Goal: Information Seeking & Learning: Check status

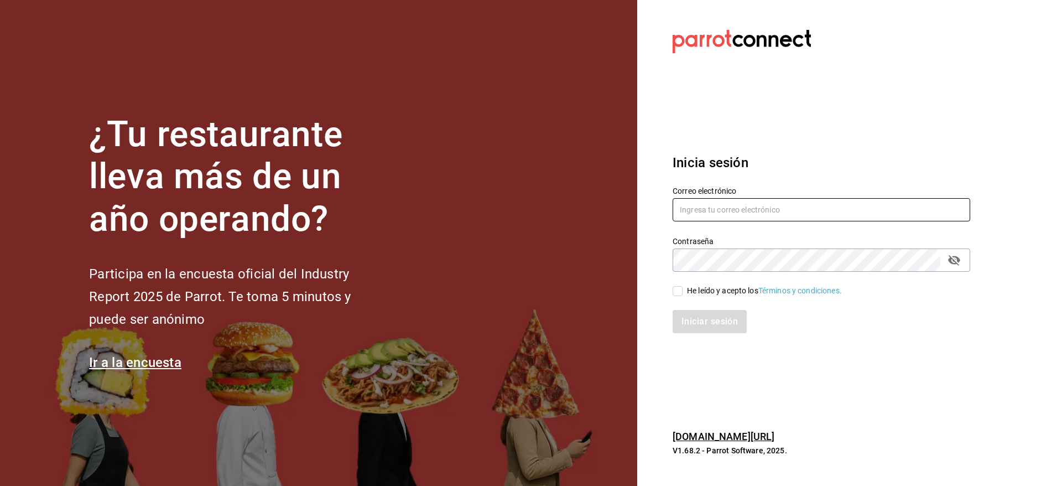
type input "[EMAIL_ADDRESS][DOMAIN_NAME]"
click at [680, 289] on input "He leído y acepto los Términos y condiciones." at bounding box center [678, 291] width 10 height 10
checkbox input "true"
click at [706, 317] on button "Iniciar sesión" at bounding box center [710, 321] width 75 height 23
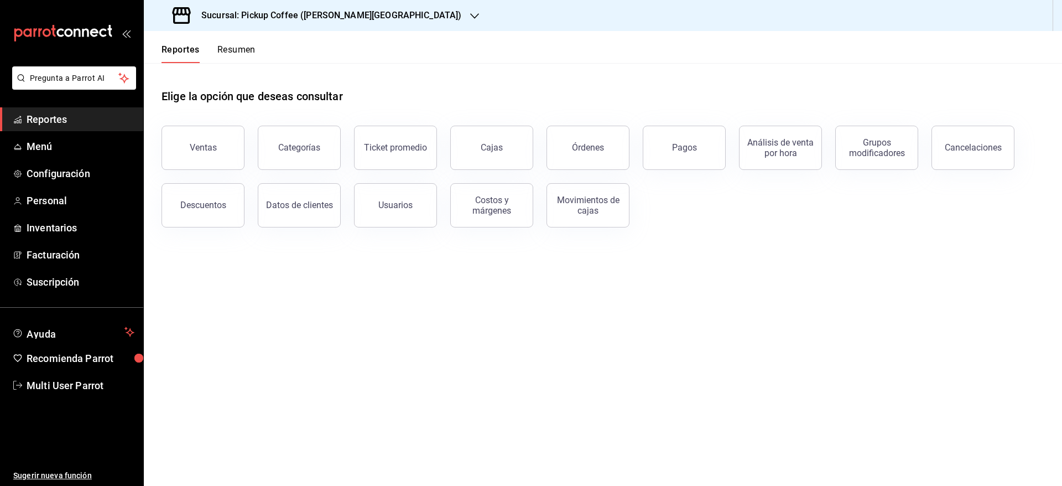
click at [234, 48] on button "Resumen" at bounding box center [236, 53] width 38 height 19
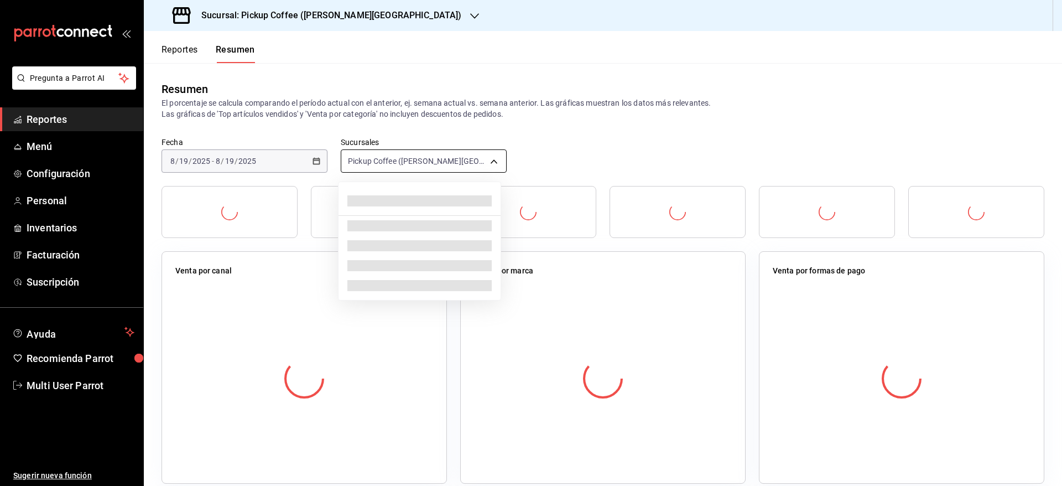
click at [417, 164] on body "Pregunta a Parrot AI Reportes Menú Configuración Personal Inventarios Facturaci…" at bounding box center [531, 243] width 1062 height 486
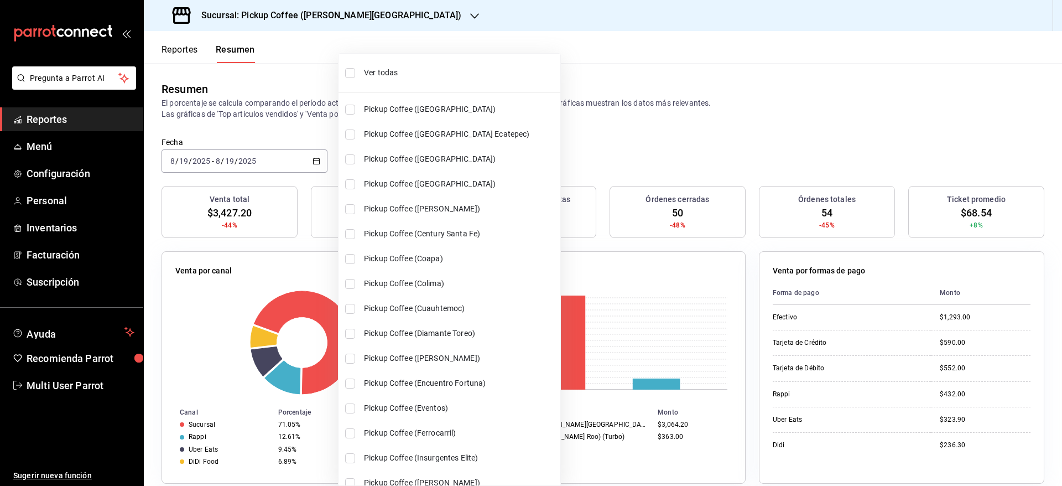
click at [363, 81] on li "Ver todas" at bounding box center [449, 72] width 222 height 29
type input "[object Object],[object Object],[object Object],[object Object],[object Object]…"
checkbox input "true"
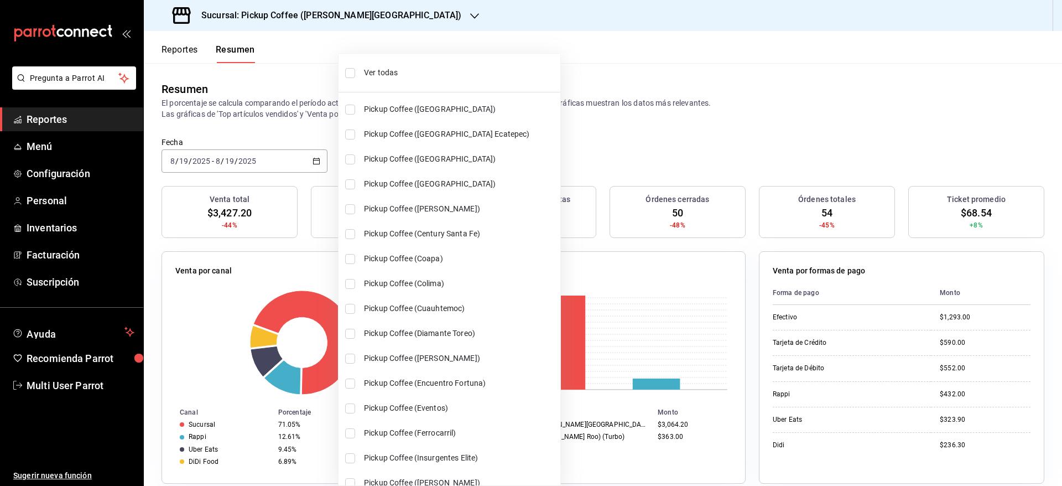
checkbox input "true"
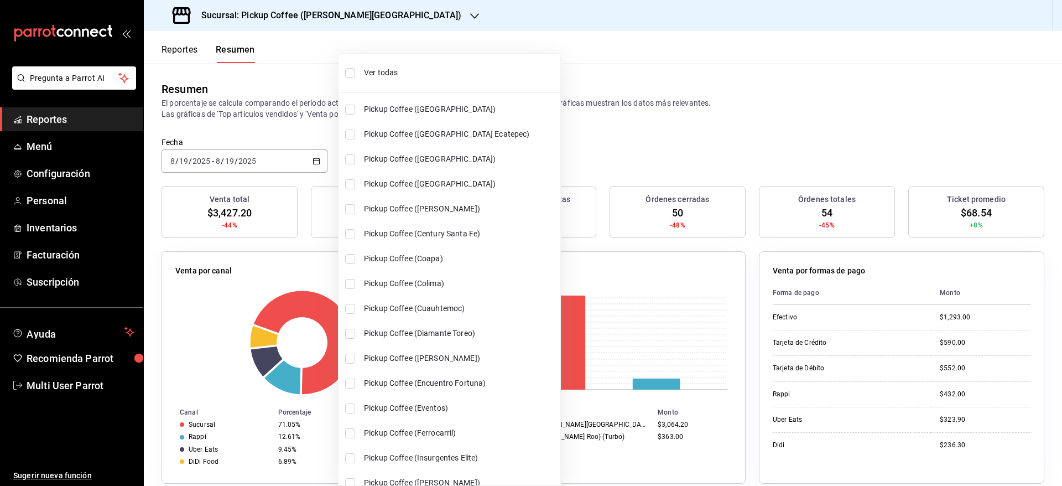
checkbox input "true"
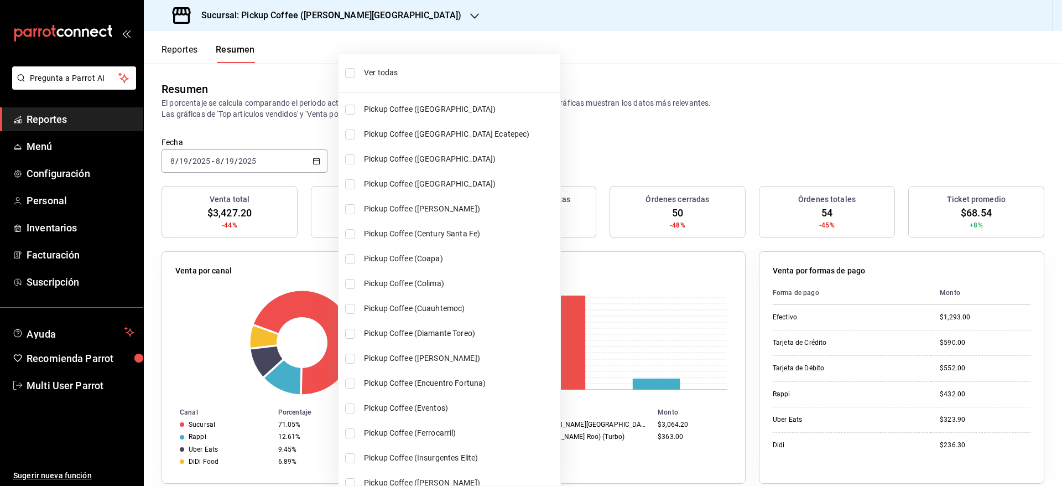
checkbox input "true"
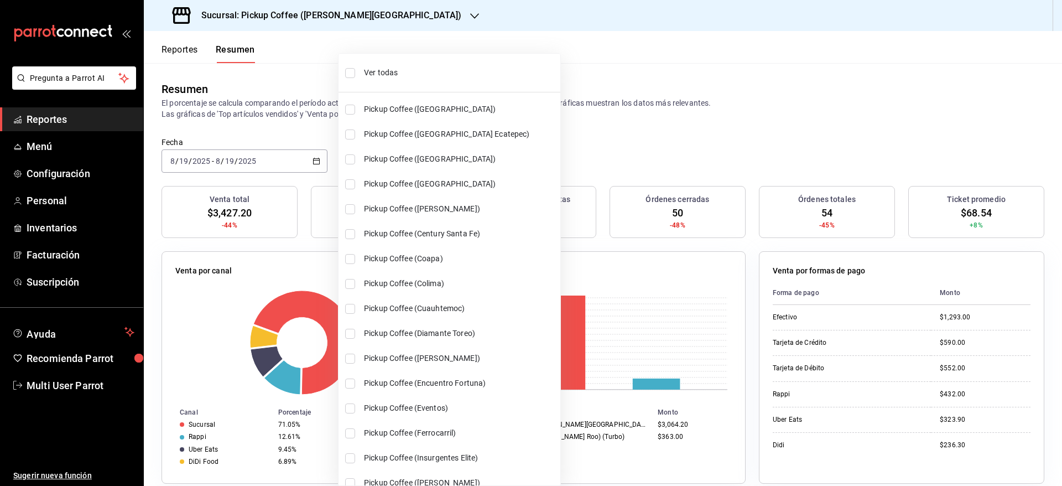
checkbox input "true"
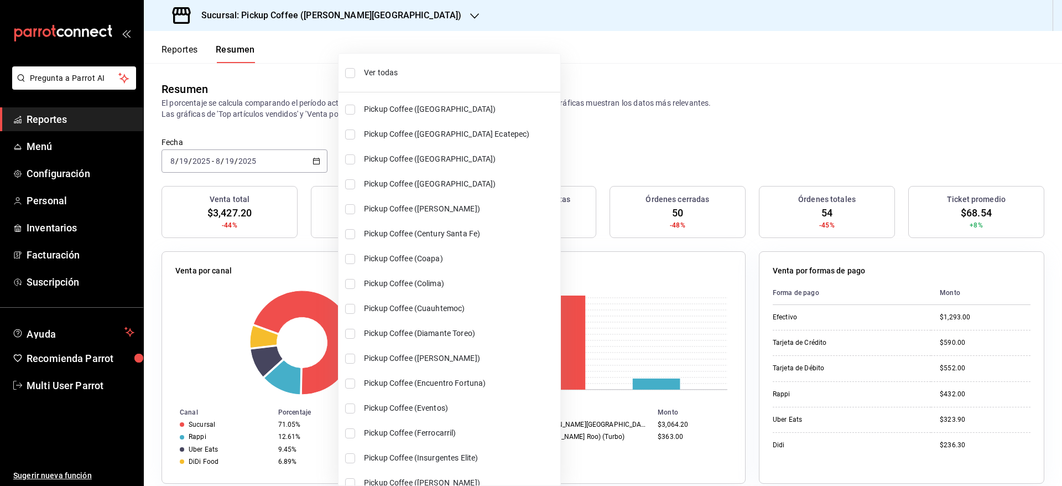
checkbox input "true"
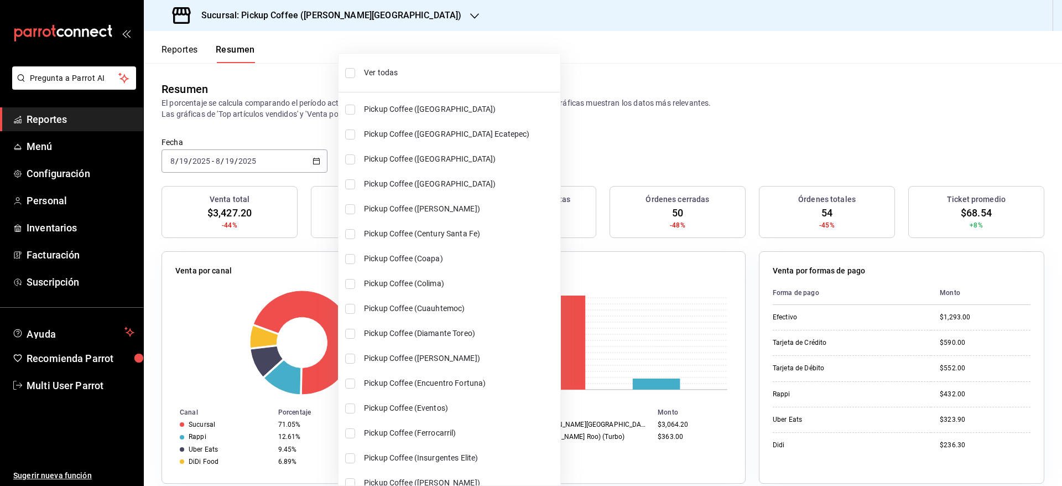
checkbox input "true"
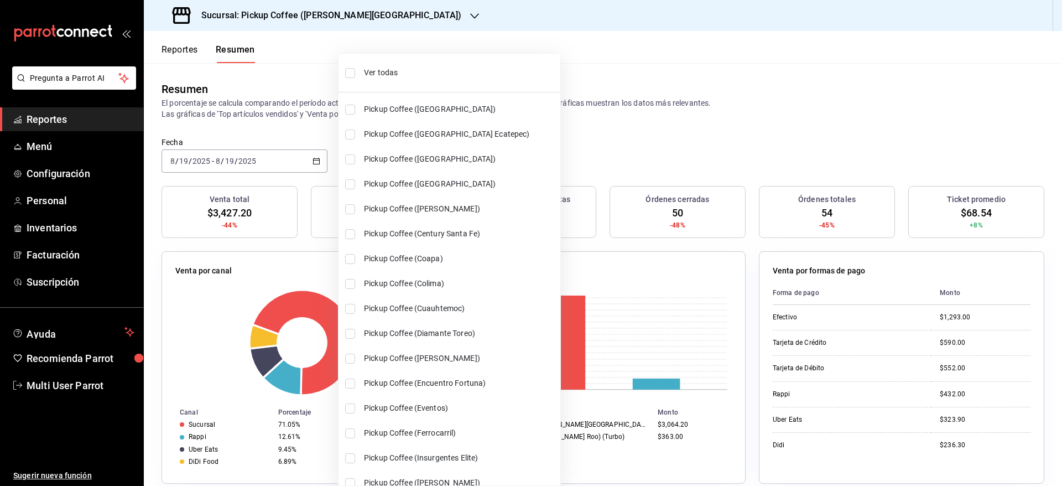
checkbox input "true"
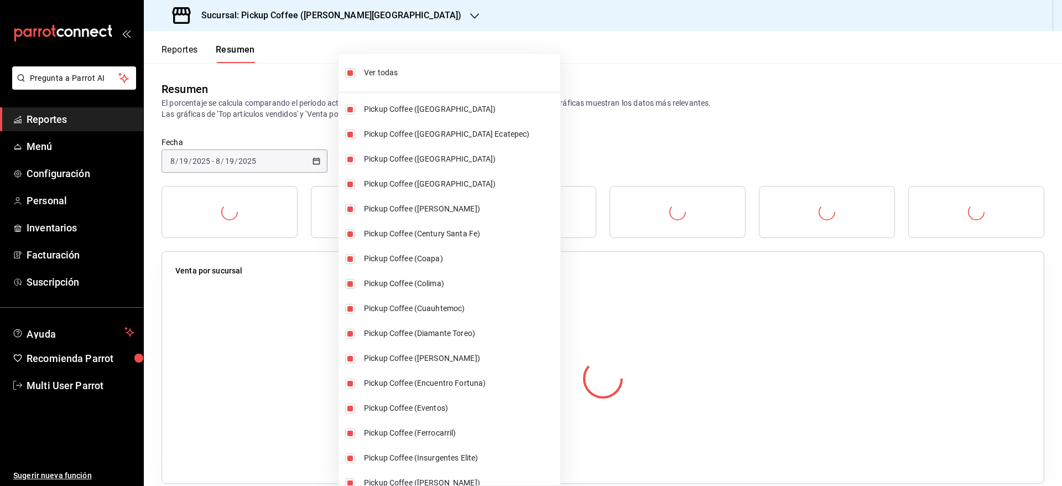
click at [605, 106] on div at bounding box center [531, 243] width 1062 height 486
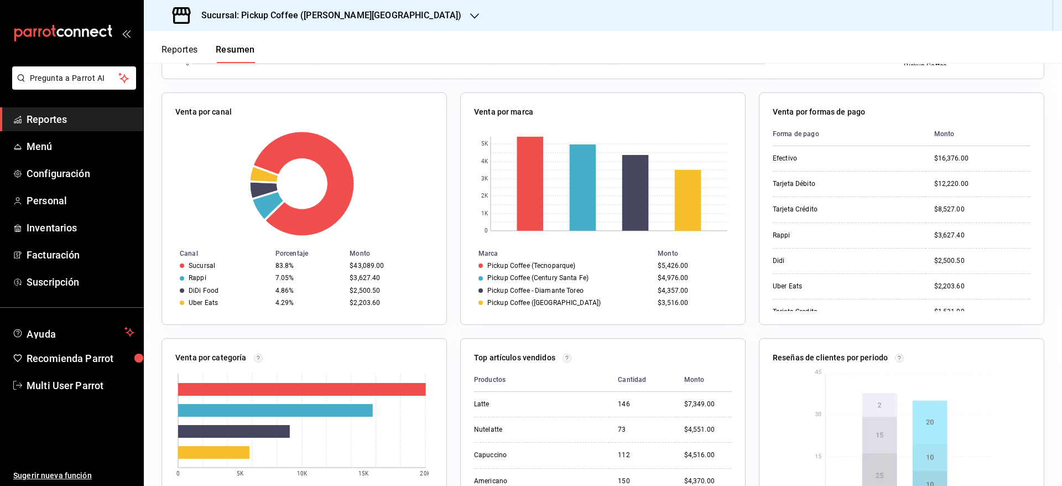
scroll to position [752, 0]
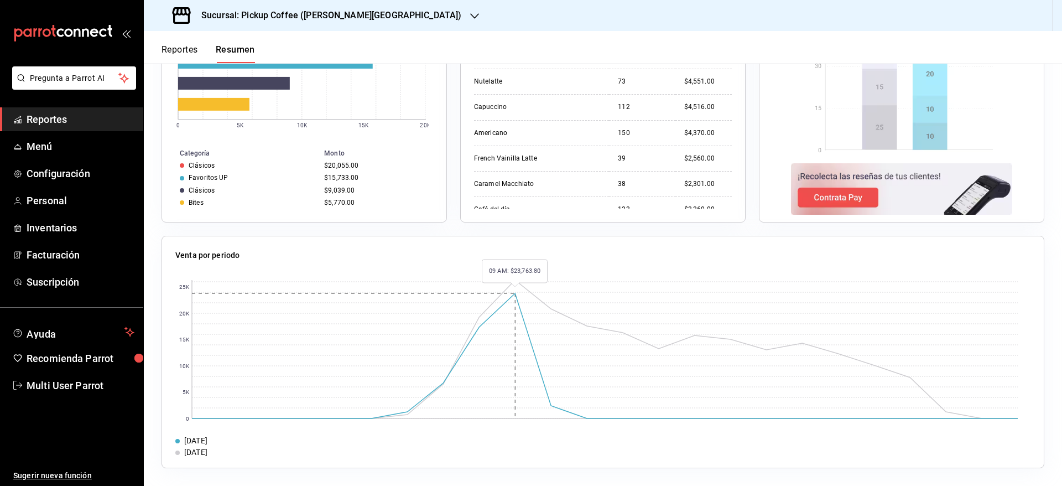
click at [512, 294] on rect at bounding box center [605, 349] width 826 height 138
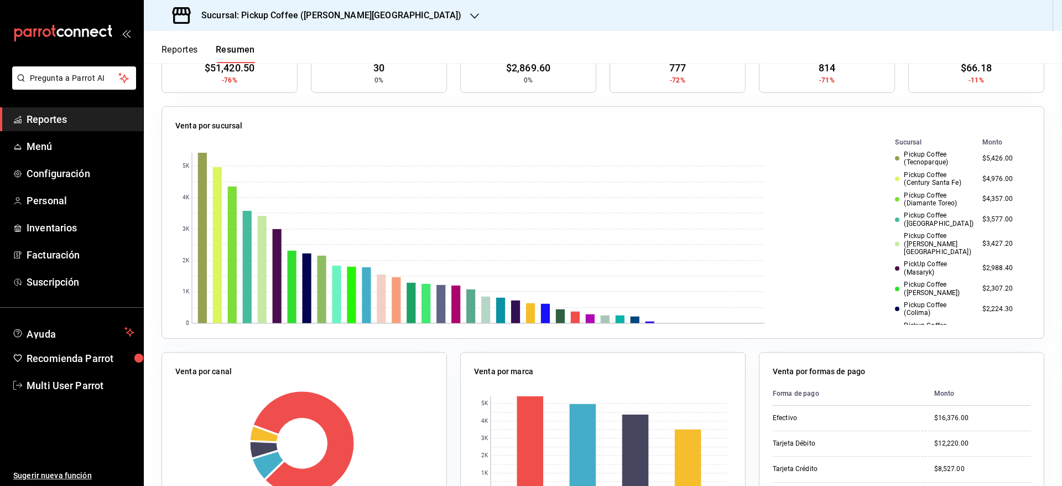
scroll to position [0, 0]
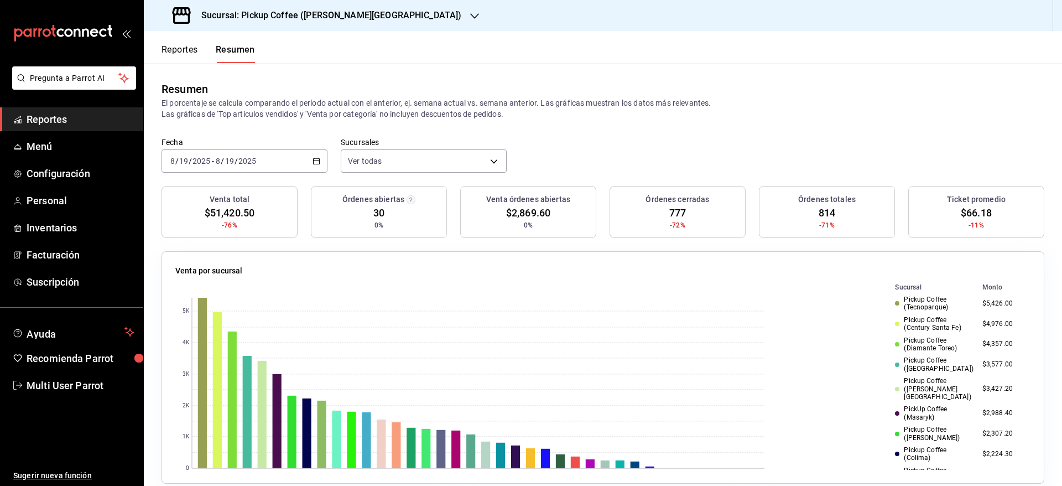
click at [321, 161] on div "2025-08-19 8 / 19 / 2025 - 2025-08-19 8 / 19 / 2025" at bounding box center [245, 160] width 166 height 23
click at [239, 196] on span "Hoy" at bounding box center [214, 195] width 86 height 12
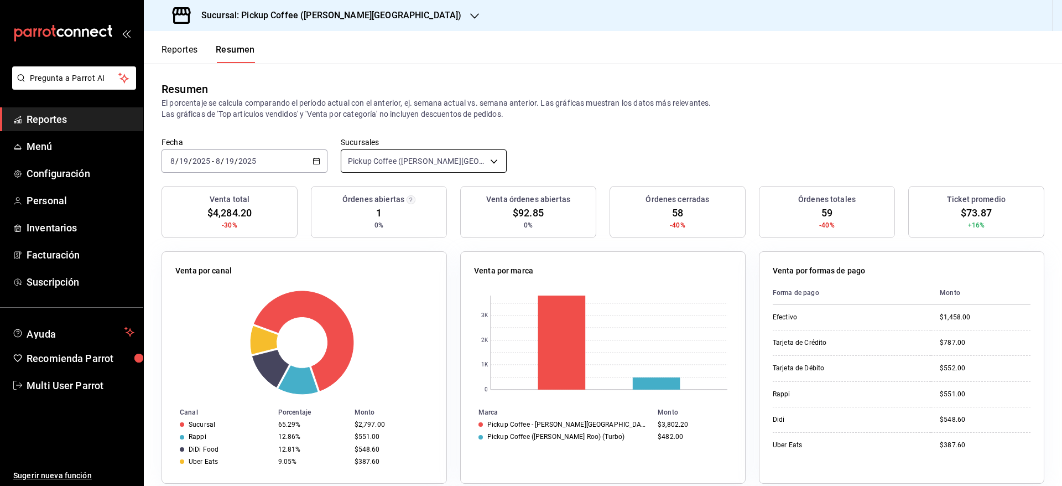
click at [449, 170] on body "Pregunta a Parrot AI Reportes Menú Configuración Personal Inventarios Facturaci…" at bounding box center [531, 243] width 1062 height 486
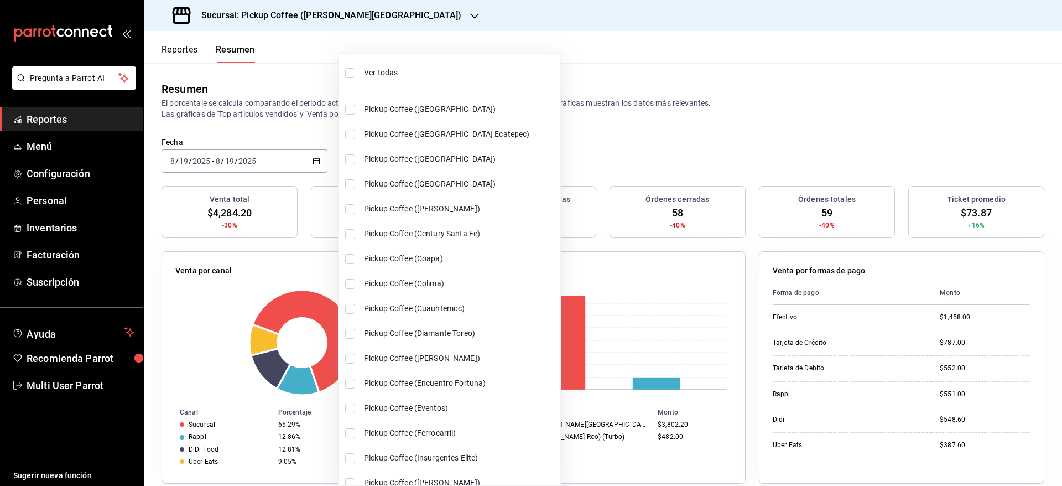
click at [361, 69] on li "Ver todas" at bounding box center [449, 72] width 222 height 29
type input "[object Object],[object Object],[object Object],[object Object],[object Object]…"
checkbox input "true"
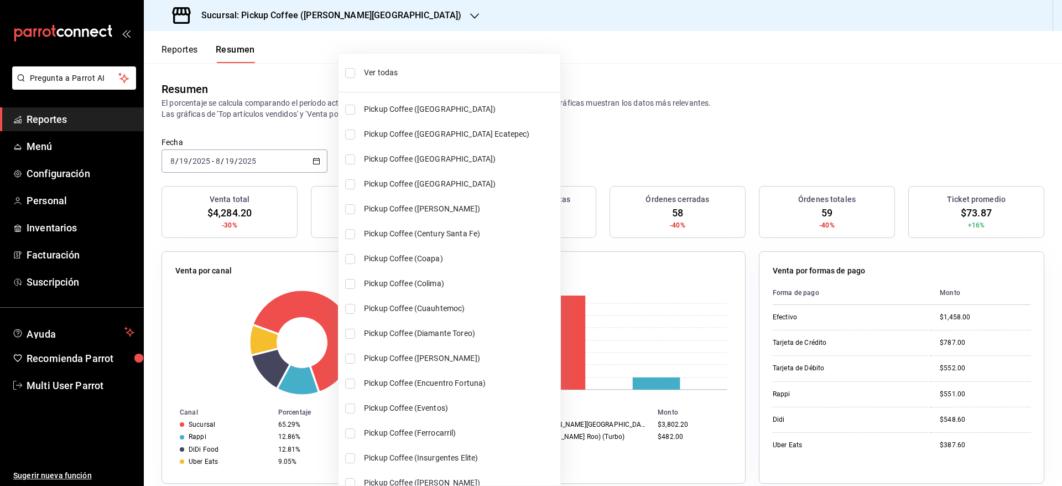
checkbox input "true"
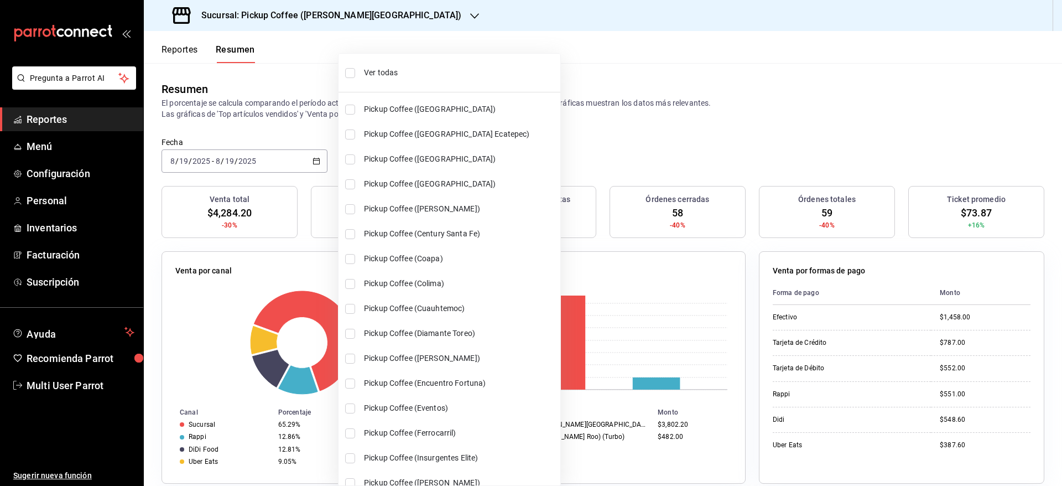
checkbox input "true"
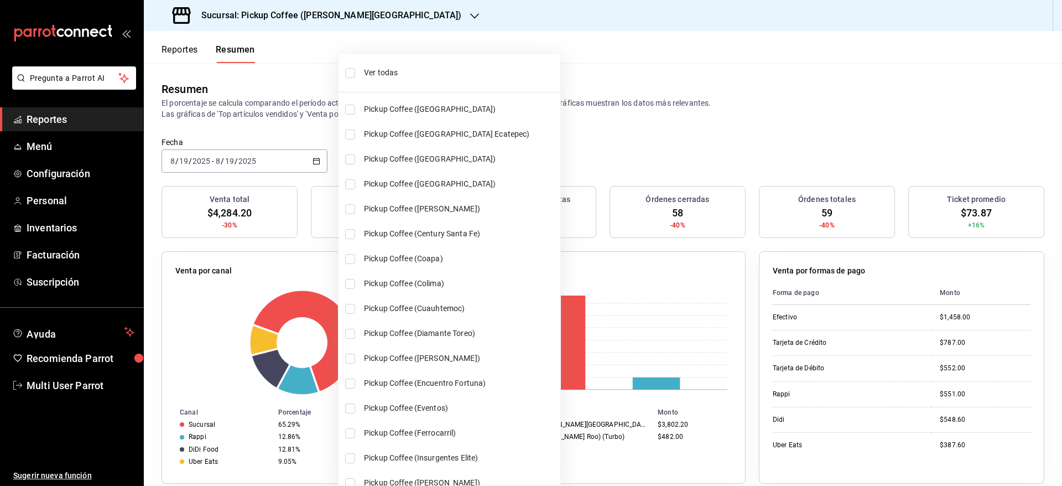
checkbox input "true"
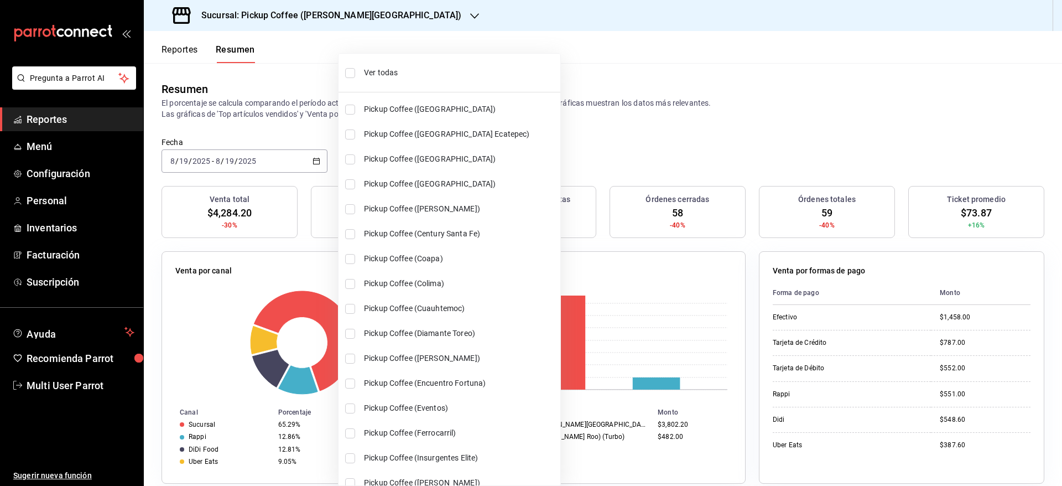
checkbox input "true"
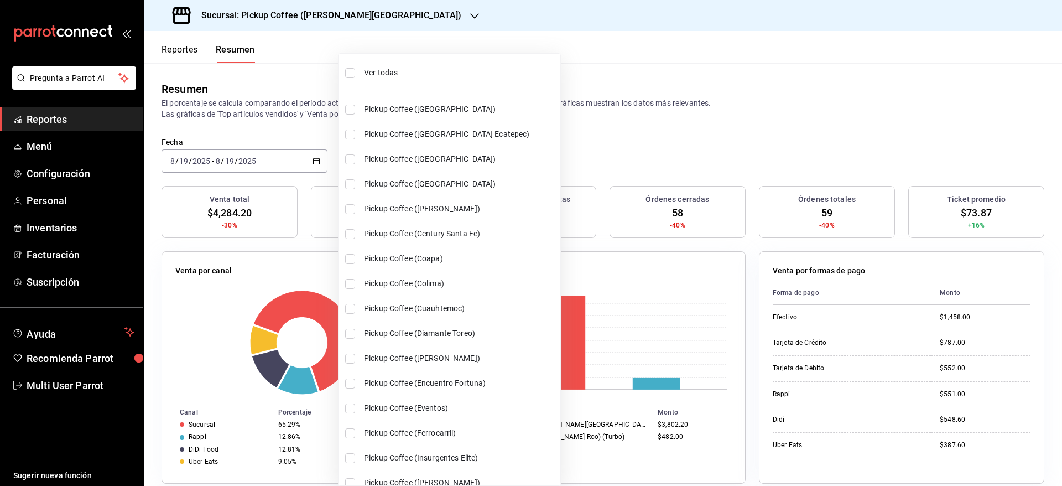
checkbox input "true"
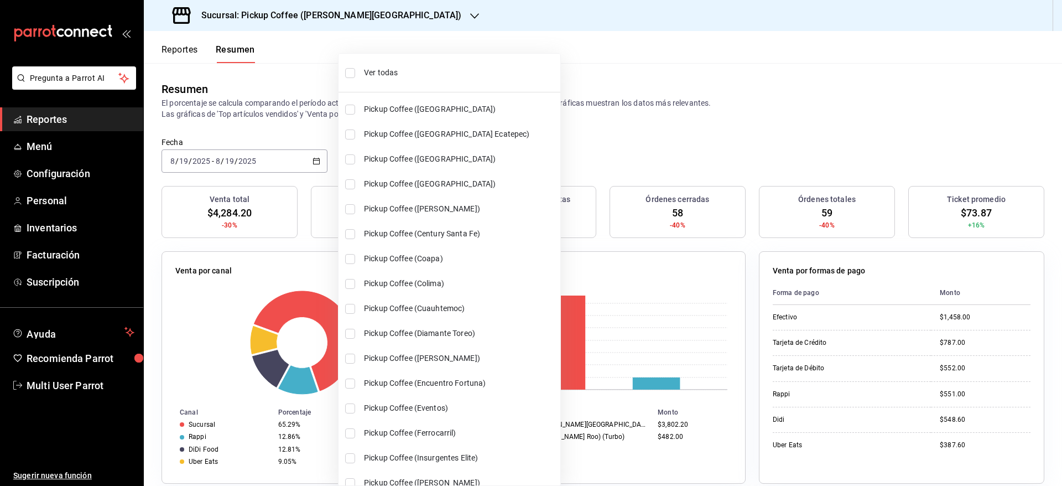
checkbox input "true"
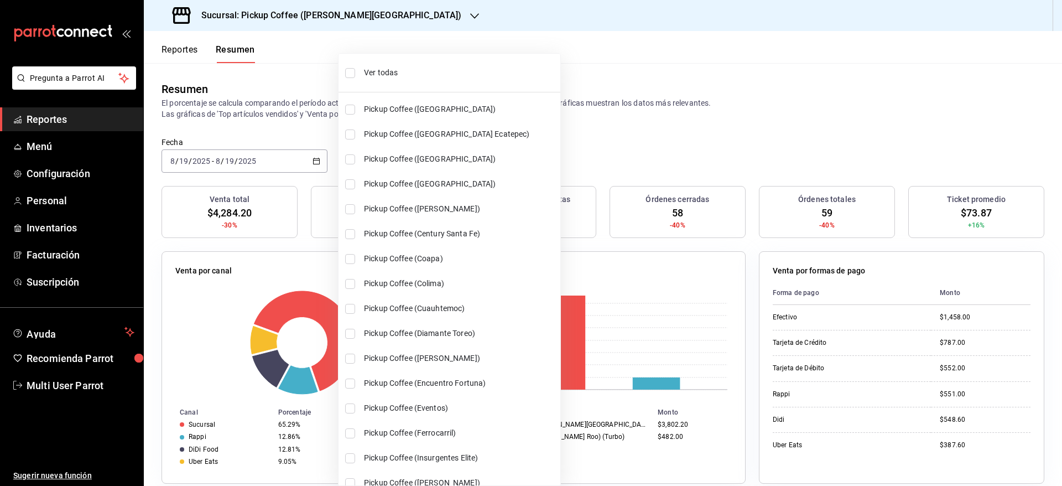
checkbox input "true"
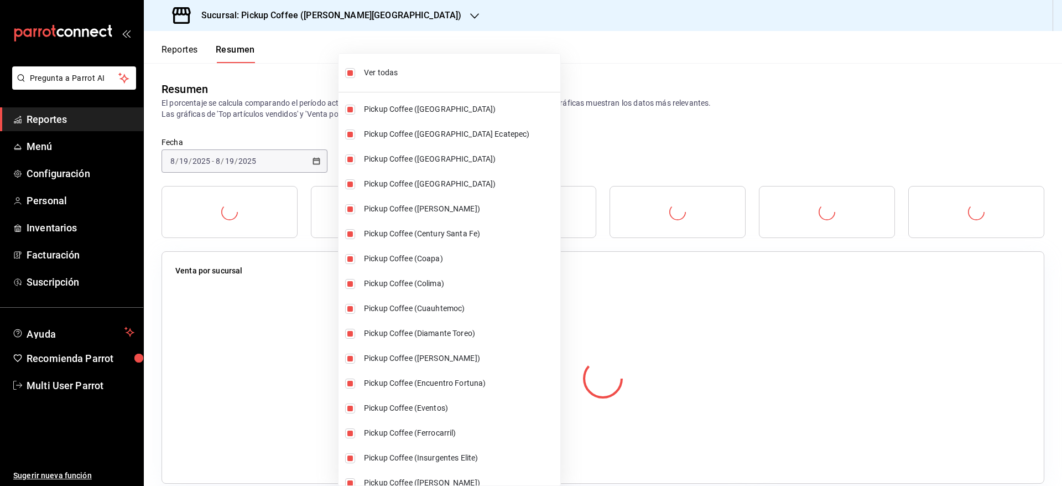
click at [609, 89] on div at bounding box center [531, 243] width 1062 height 486
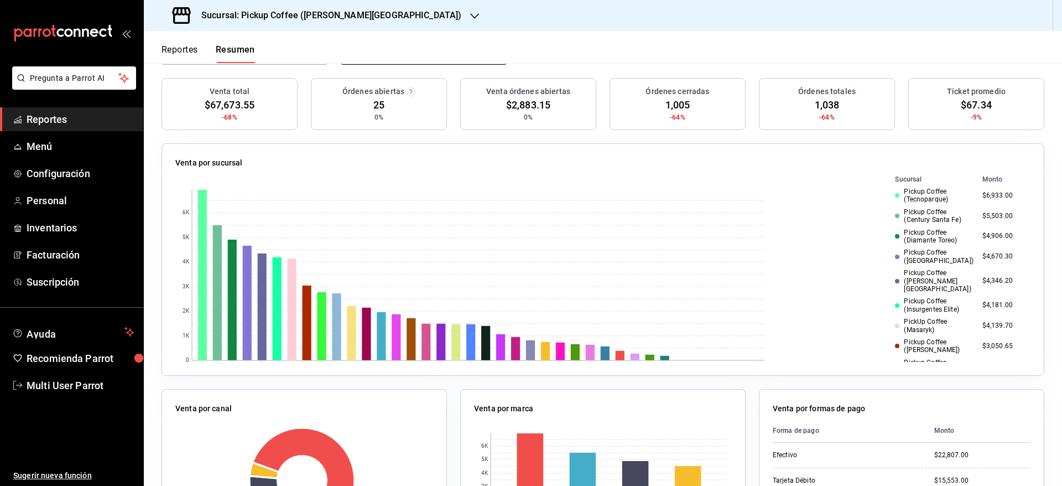
scroll to position [106, 0]
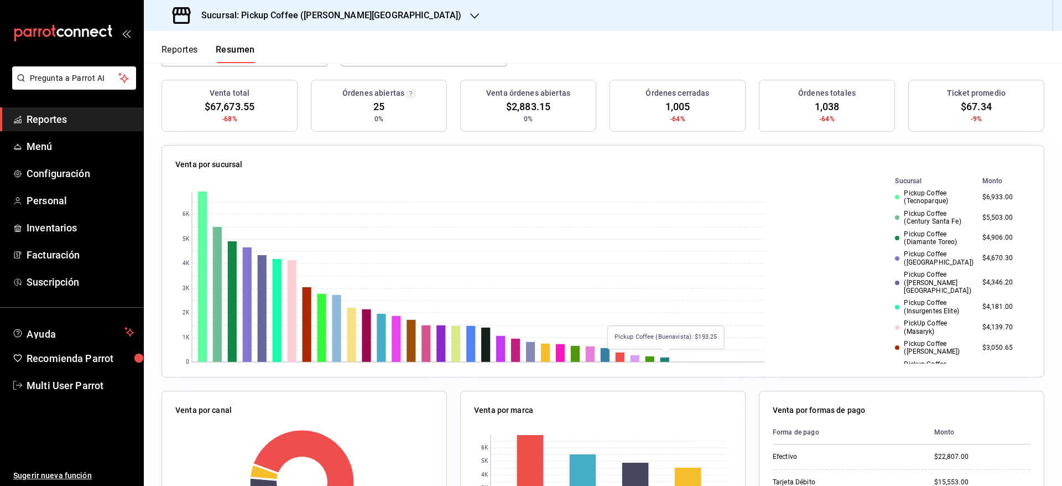
click at [665, 358] on rect at bounding box center [664, 359] width 9 height 4
click at [649, 357] on rect at bounding box center [649, 359] width 9 height 6
click at [634, 357] on rect at bounding box center [635, 358] width 9 height 7
click at [619, 357] on rect at bounding box center [620, 356] width 9 height 9
click at [668, 357] on rect at bounding box center [664, 359] width 9 height 4
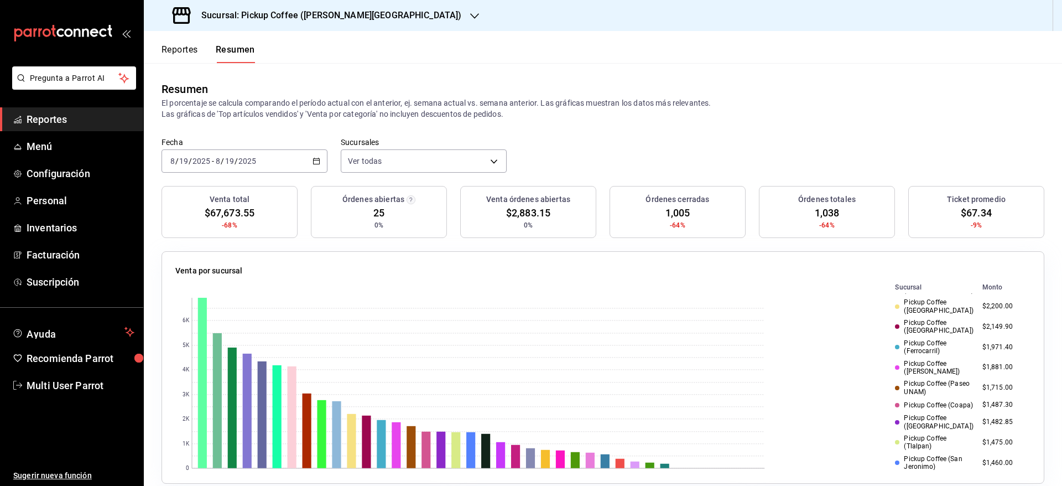
scroll to position [209, 0]
click at [921, 413] on div "Pickup Coffee (Montevideo)" at bounding box center [934, 421] width 78 height 16
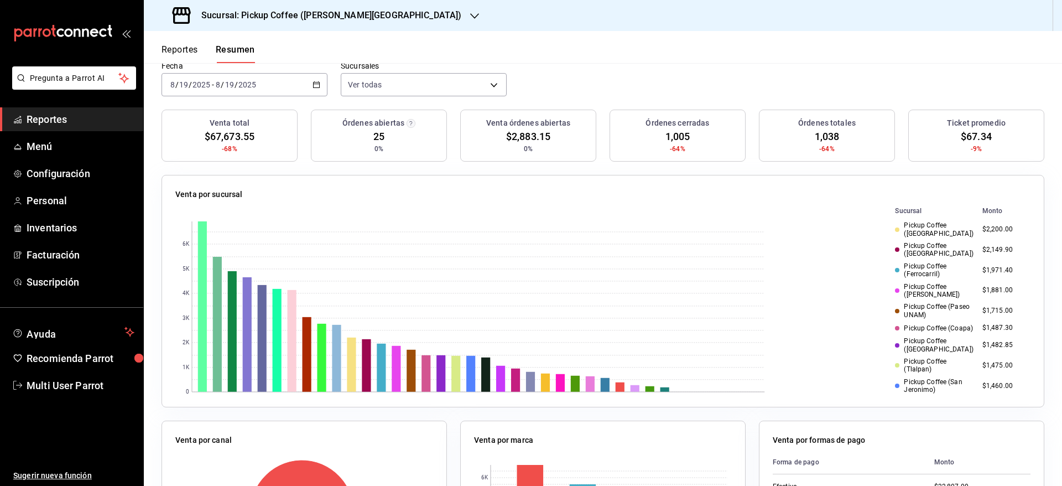
scroll to position [0, 0]
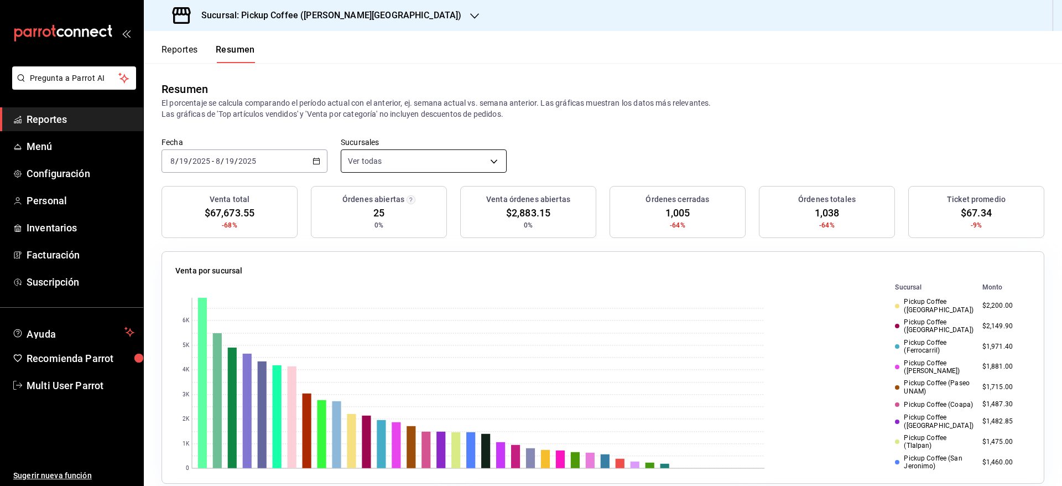
click at [460, 156] on body "Pregunta a Parrot AI Reportes Menú Configuración Personal Inventarios Facturaci…" at bounding box center [531, 243] width 1062 height 486
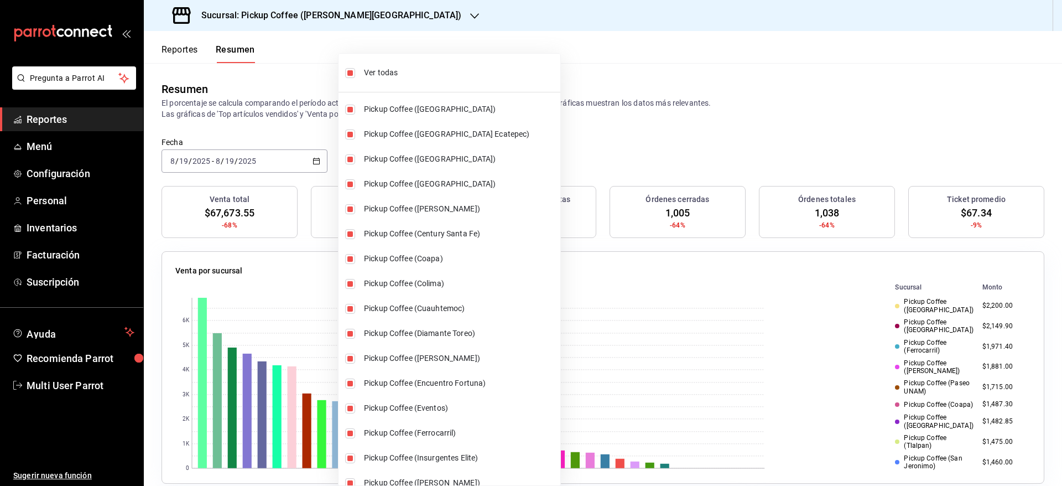
click at [346, 19] on div at bounding box center [531, 243] width 1062 height 486
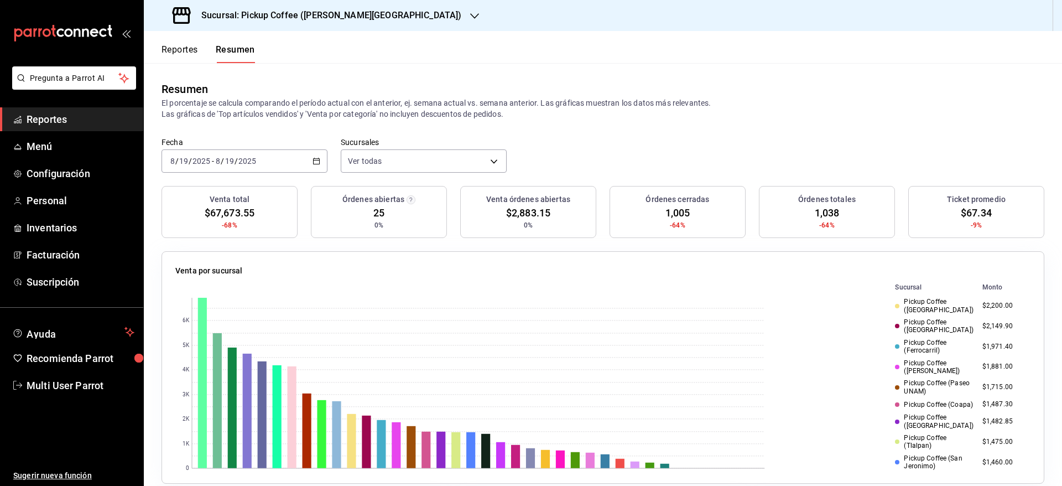
click at [470, 13] on icon "button" at bounding box center [474, 16] width 9 height 9
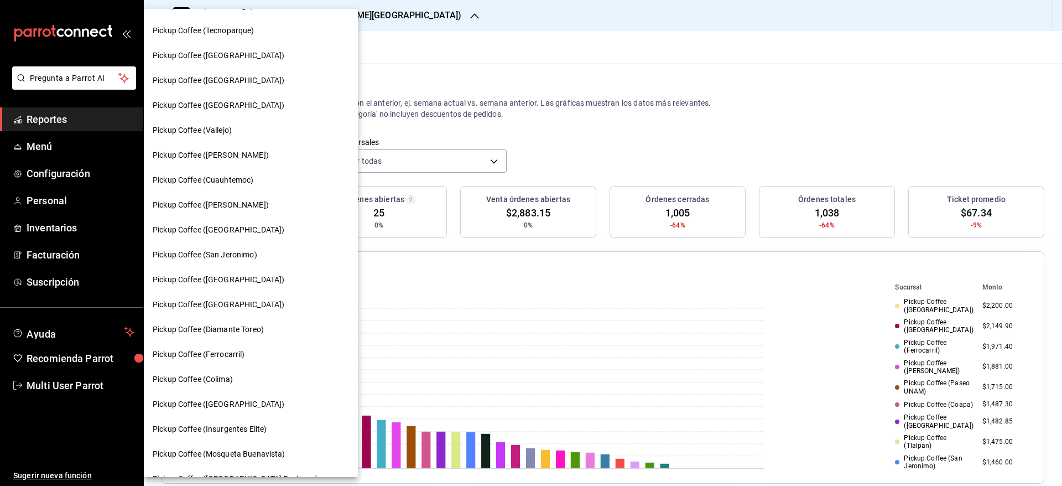
scroll to position [299, 0]
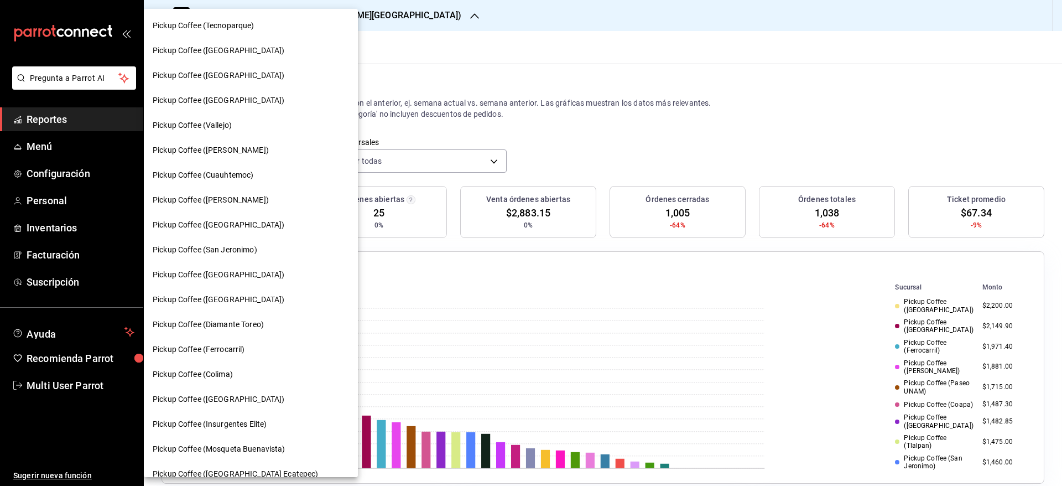
click at [261, 394] on div "Pickup Coffee (Montevideo)" at bounding box center [251, 399] width 196 height 12
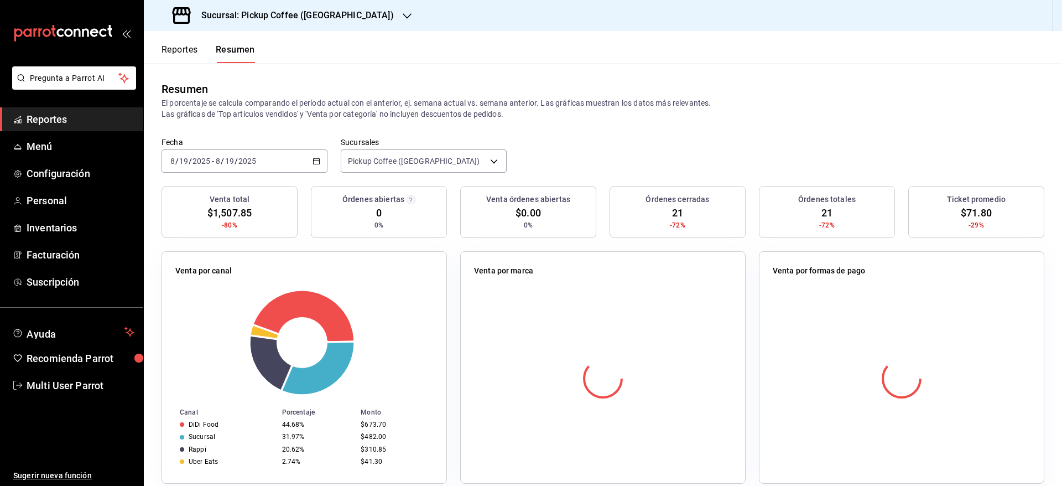
click at [315, 160] on icon "button" at bounding box center [316, 161] width 8 height 8
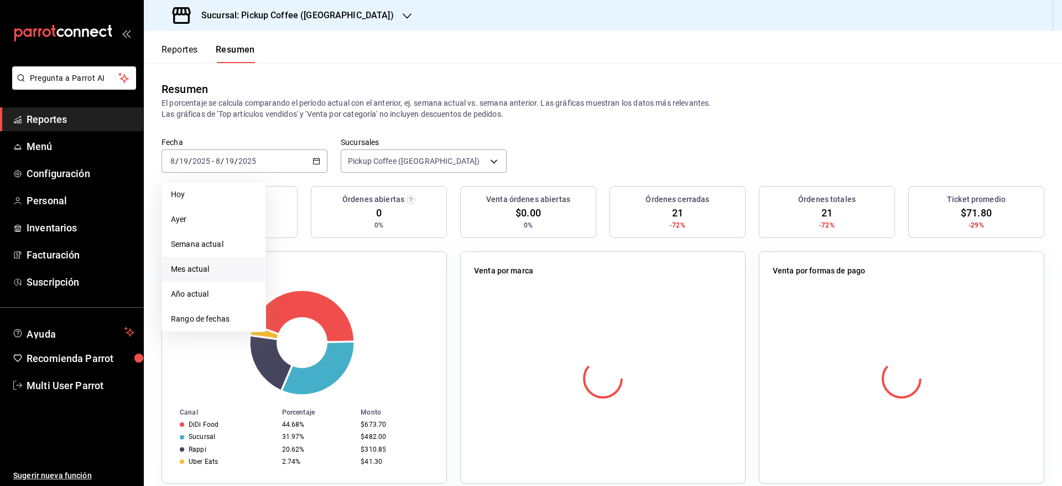
click at [206, 270] on span "Mes actual" at bounding box center [214, 269] width 86 height 12
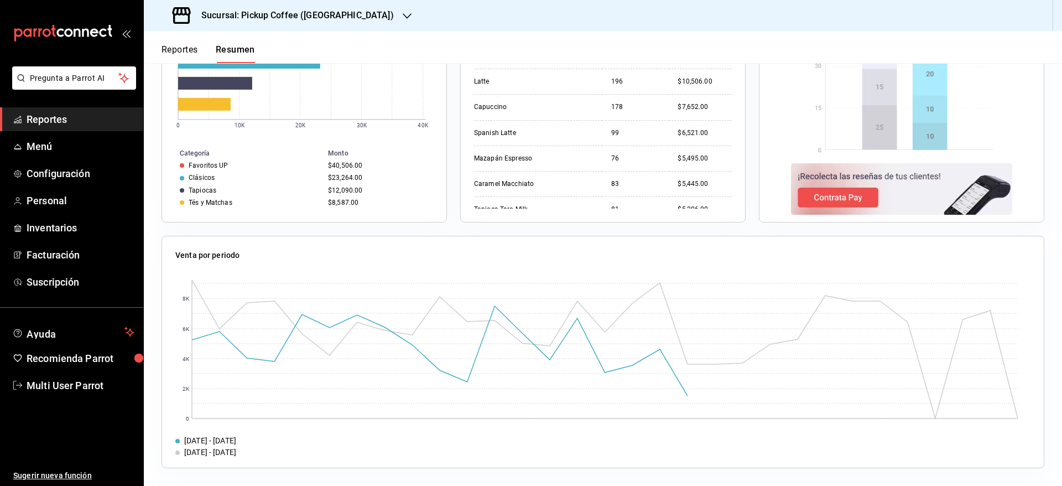
scroll to position [0, 0]
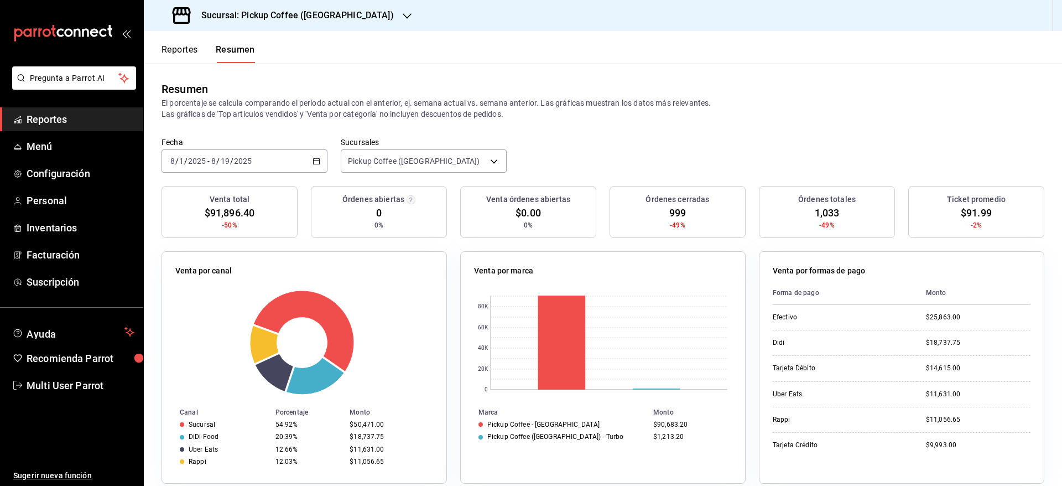
click at [321, 17] on h3 "Sucursal: Pickup Coffee (Montevideo)" at bounding box center [292, 15] width 201 height 13
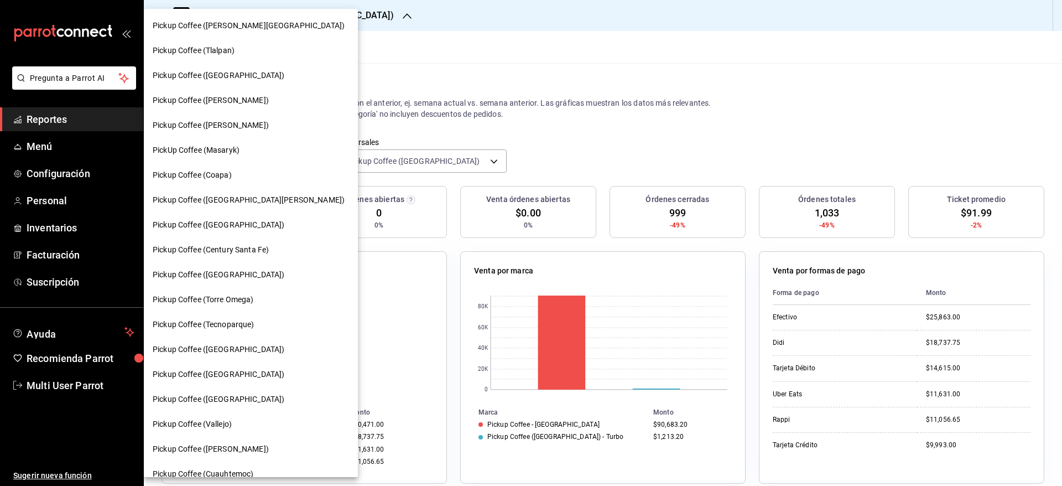
click at [435, 167] on div at bounding box center [531, 243] width 1062 height 486
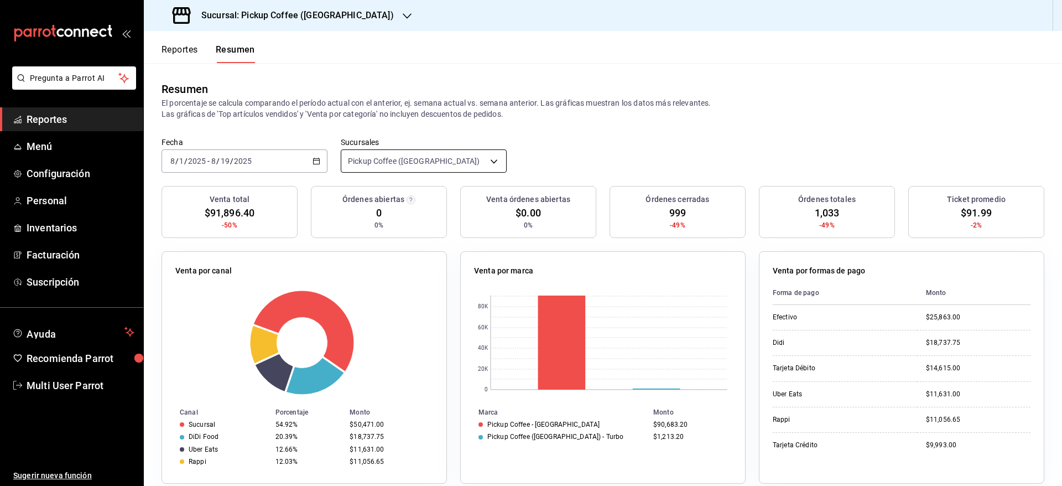
click at [472, 166] on body "Pregunta a Parrot AI Reportes Menú Configuración Personal Inventarios Facturaci…" at bounding box center [531, 243] width 1062 height 486
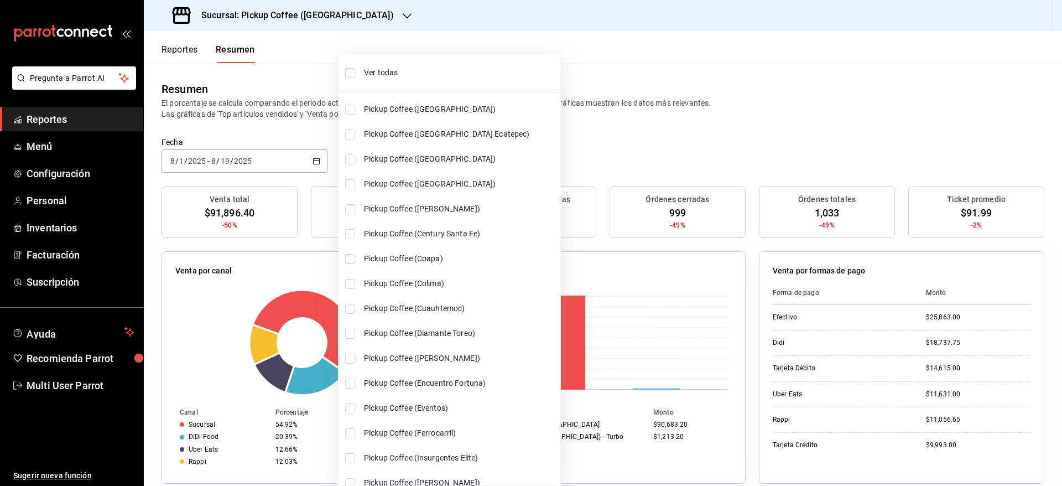
click at [360, 72] on li "Ver todas" at bounding box center [449, 72] width 222 height 29
type input "[object Object],[object Object],[object Object],[object Object],[object Object]…"
checkbox input "true"
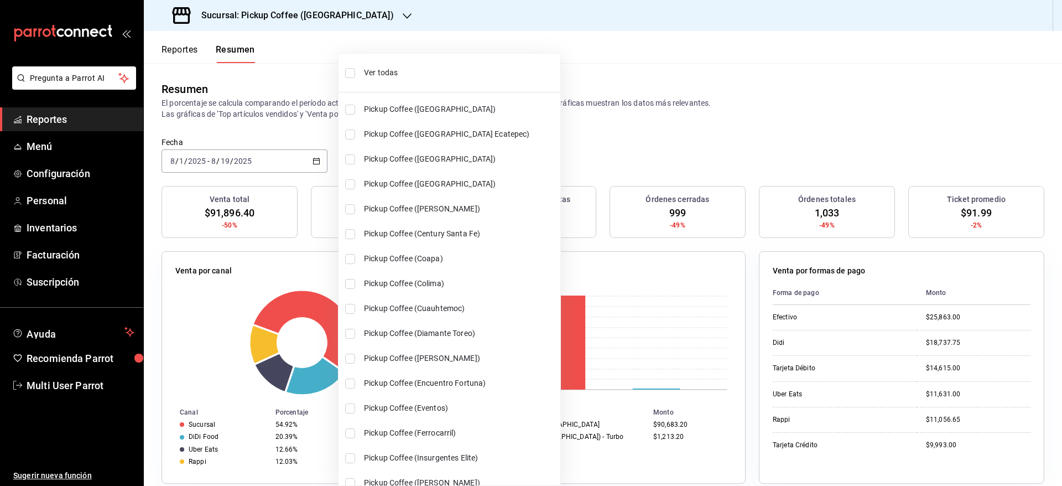
checkbox input "true"
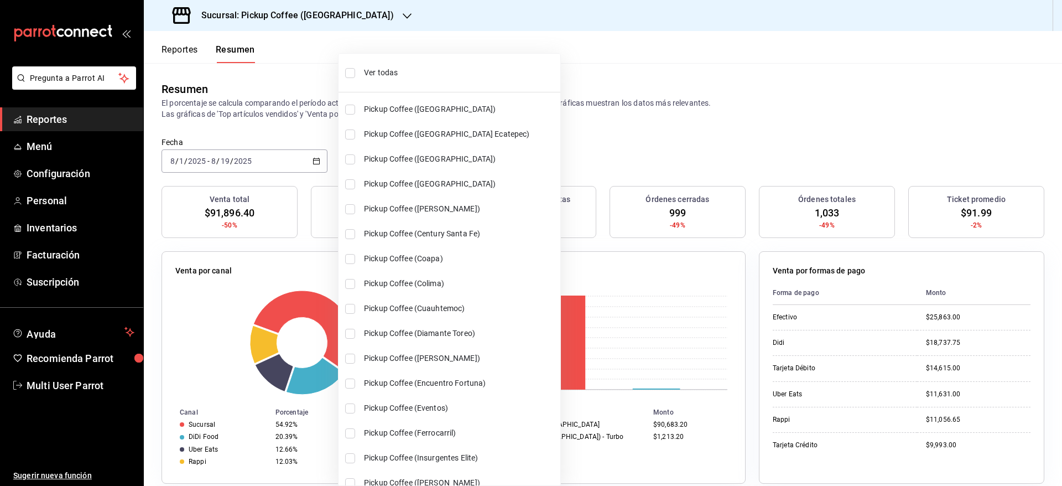
checkbox input "true"
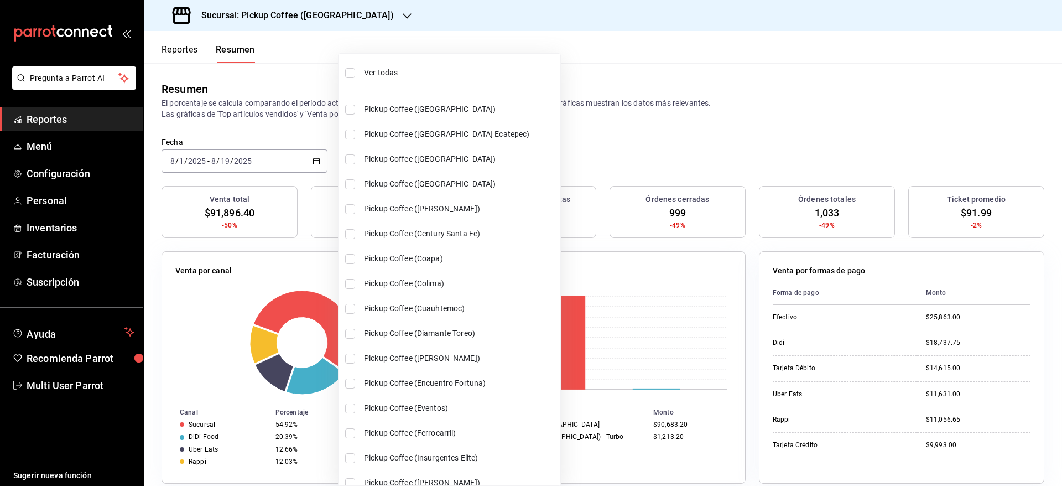
checkbox input "true"
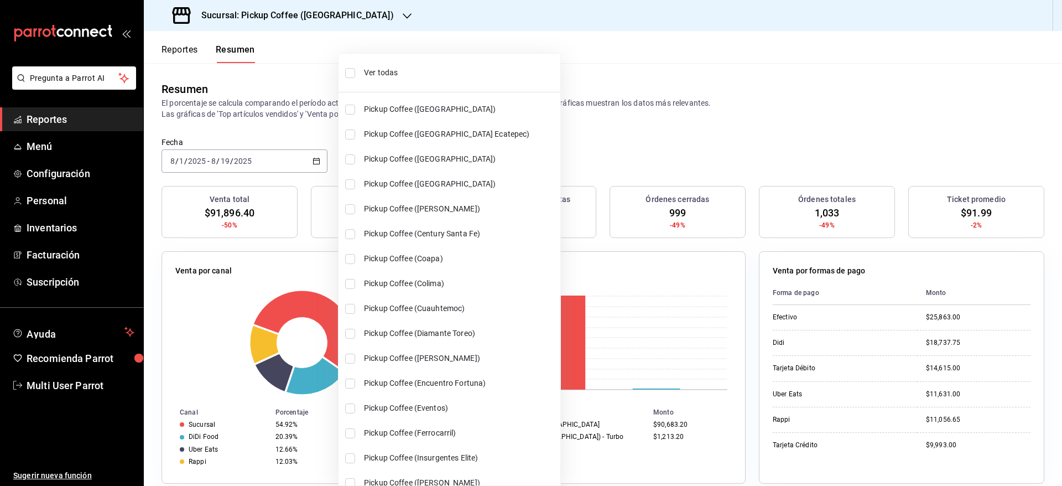
checkbox input "true"
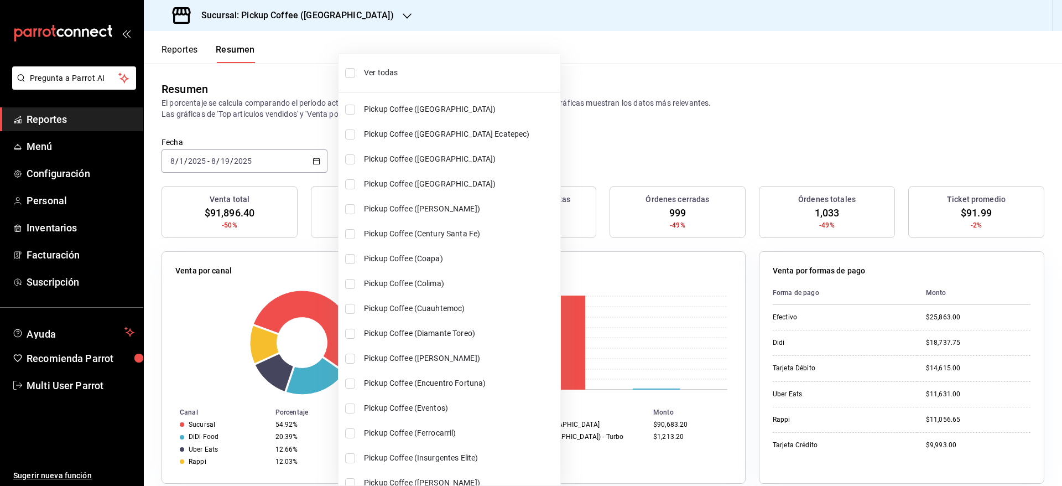
checkbox input "true"
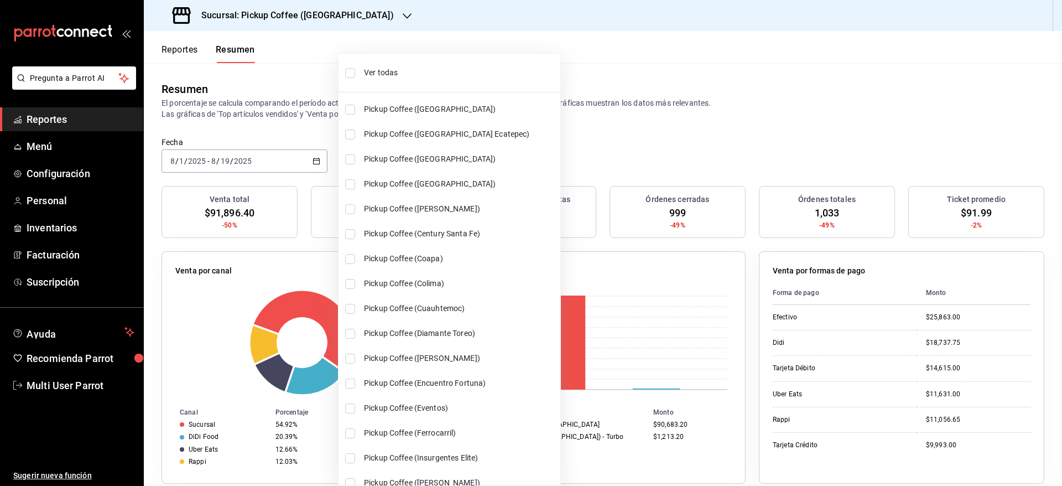
checkbox input "true"
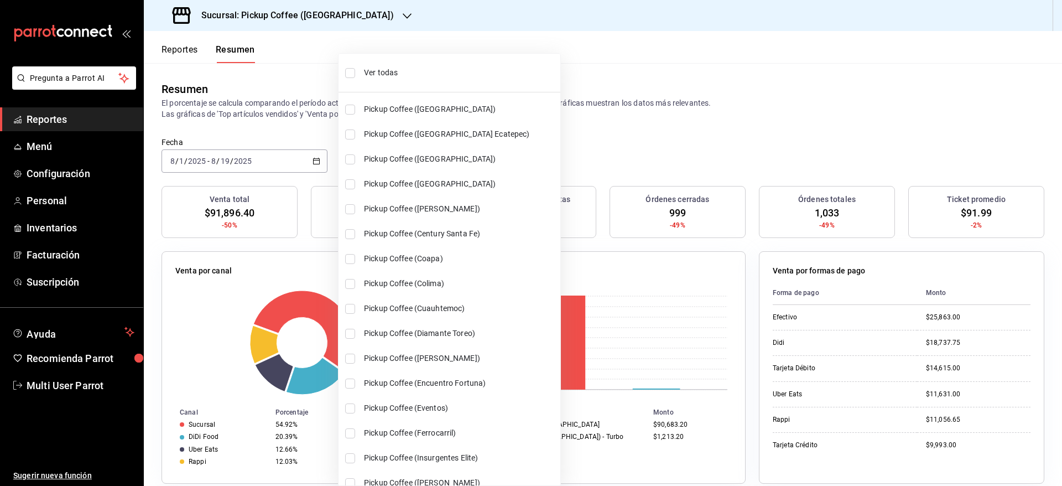
checkbox input "true"
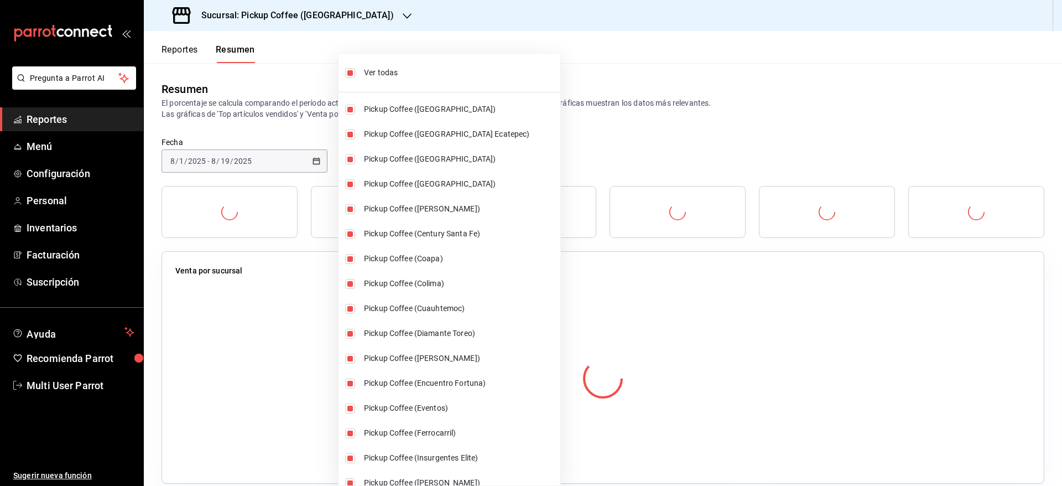
click at [596, 79] on div at bounding box center [531, 243] width 1062 height 486
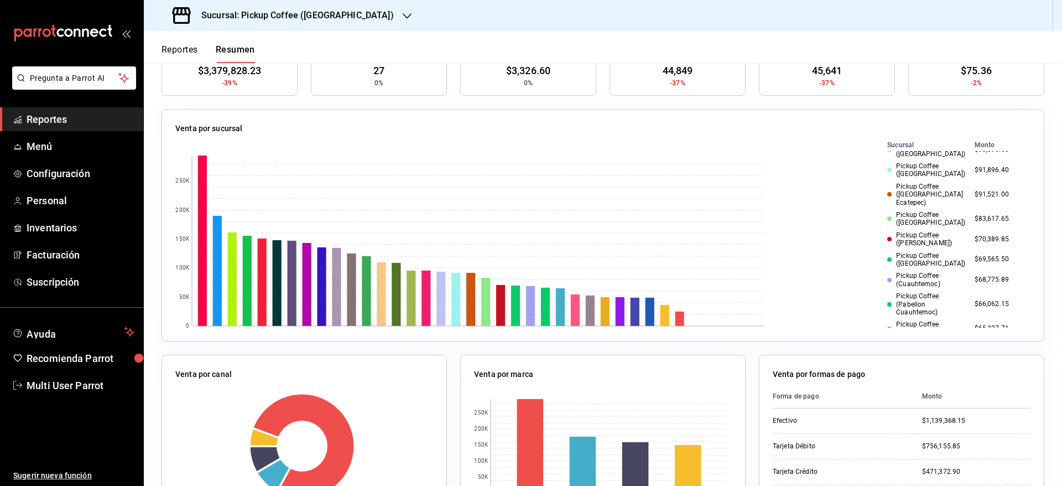
scroll to position [350, 0]
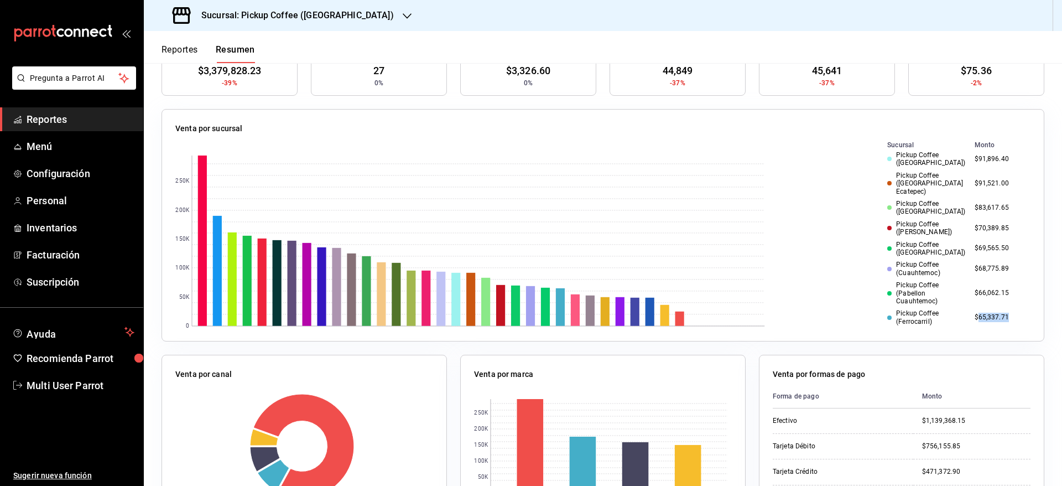
drag, startPoint x: 955, startPoint y: 295, endPoint x: 987, endPoint y: 296, distance: 32.7
click at [987, 307] on td "$65,337.71" at bounding box center [1000, 317] width 60 height 20
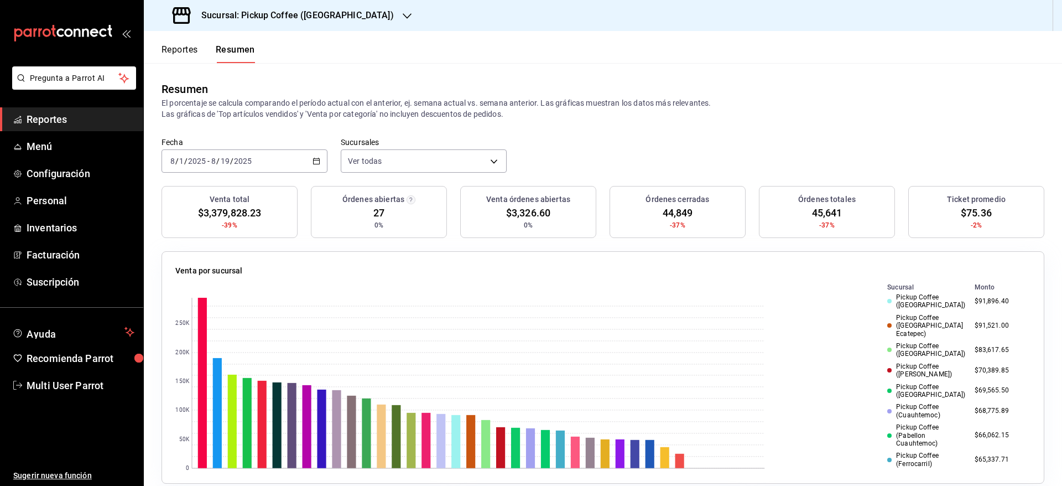
click at [330, 10] on h3 "Sucursal: Pickup Coffee (Montevideo)" at bounding box center [292, 15] width 201 height 13
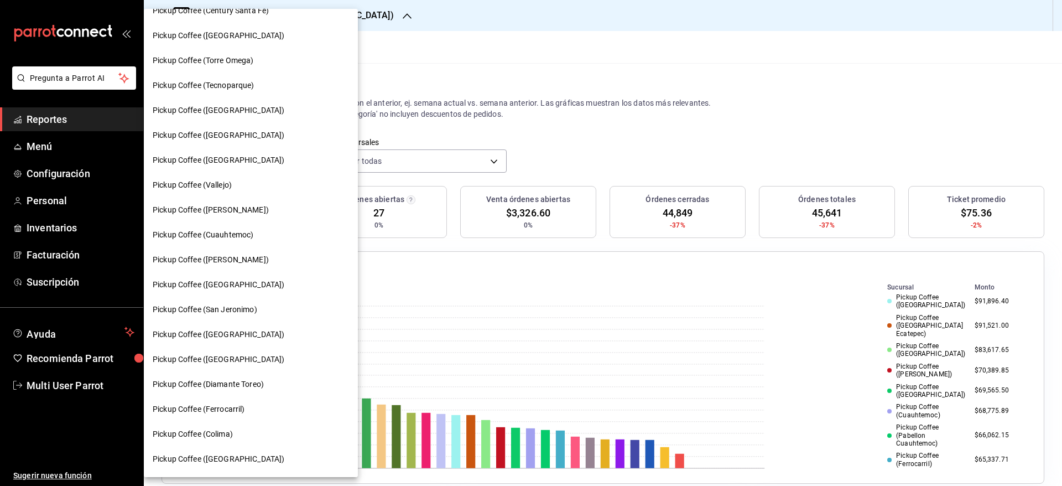
scroll to position [268, 0]
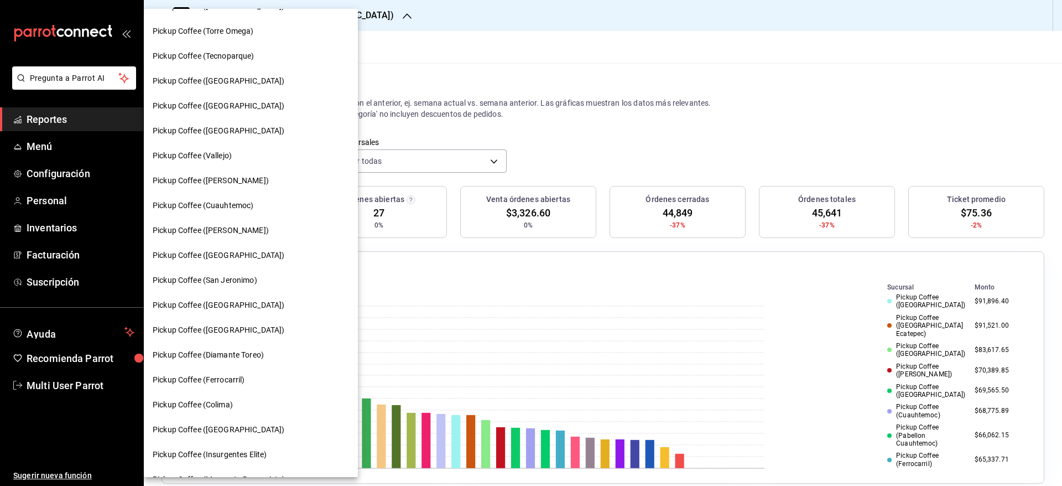
click at [236, 372] on div "Pickup Coffee (Ferrocarril)" at bounding box center [251, 379] width 214 height 25
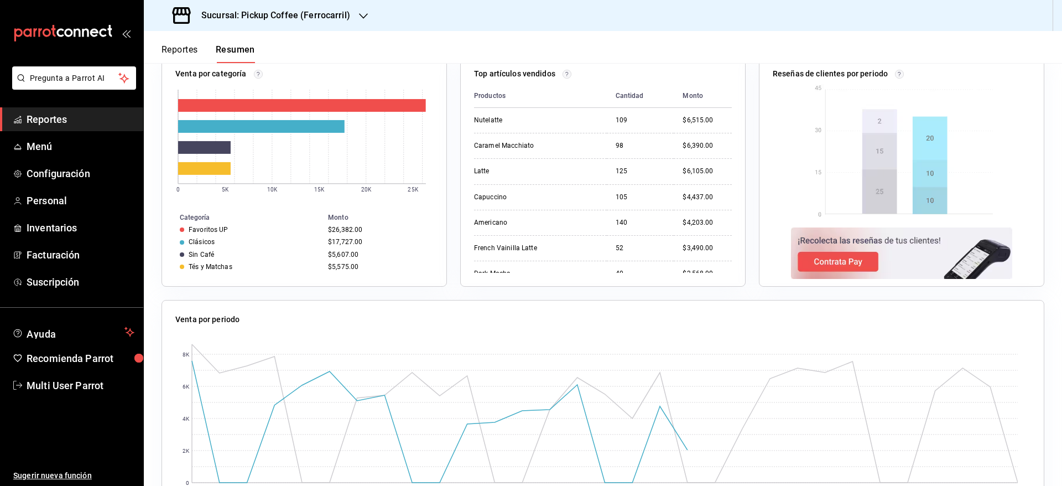
scroll to position [507, 0]
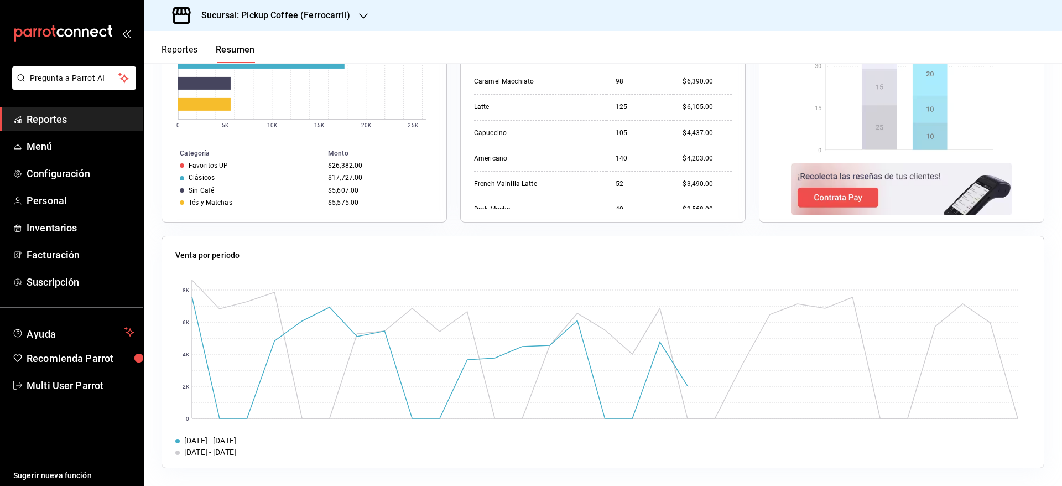
drag, startPoint x: 71, startPoint y: 119, endPoint x: 122, endPoint y: 102, distance: 53.7
click at [71, 119] on span "Reportes" at bounding box center [81, 119] width 108 height 15
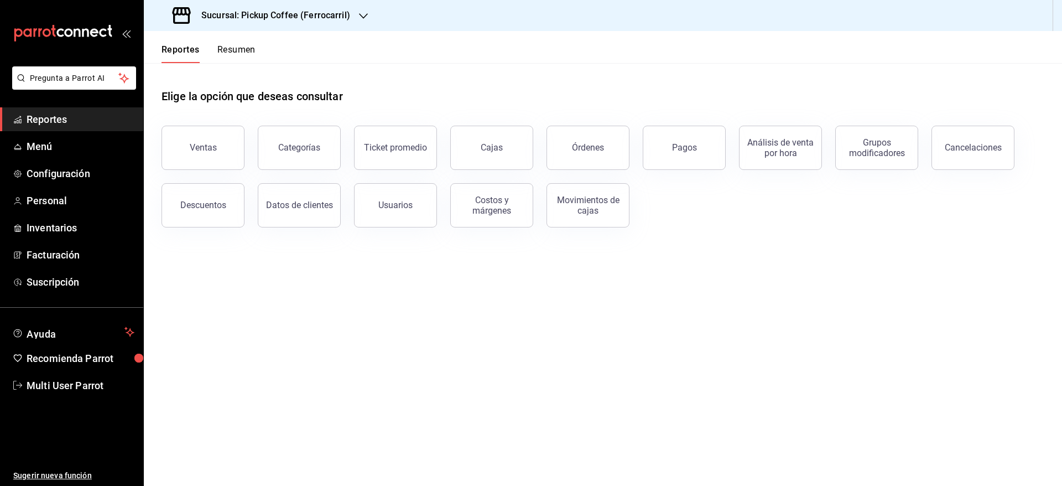
click at [359, 15] on icon "button" at bounding box center [363, 16] width 9 height 9
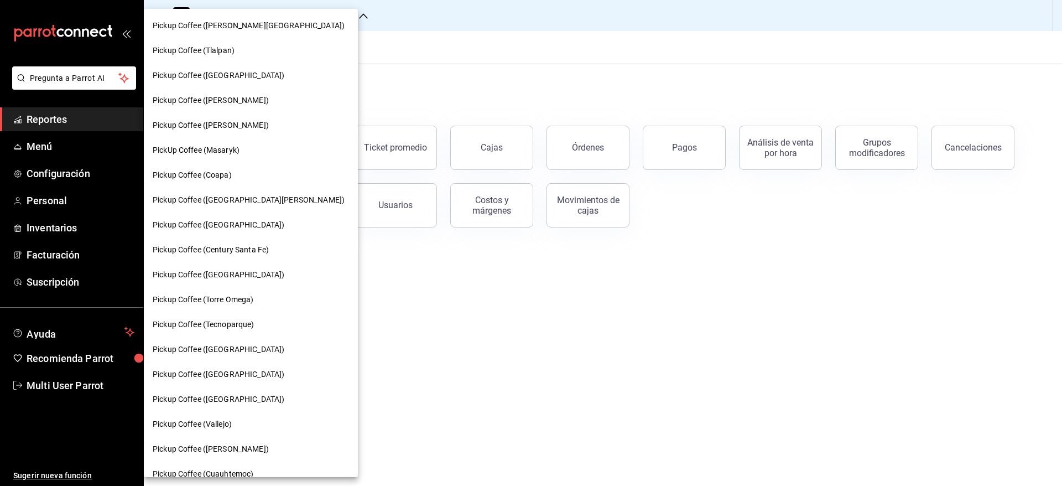
click at [431, 114] on div at bounding box center [531, 243] width 1062 height 486
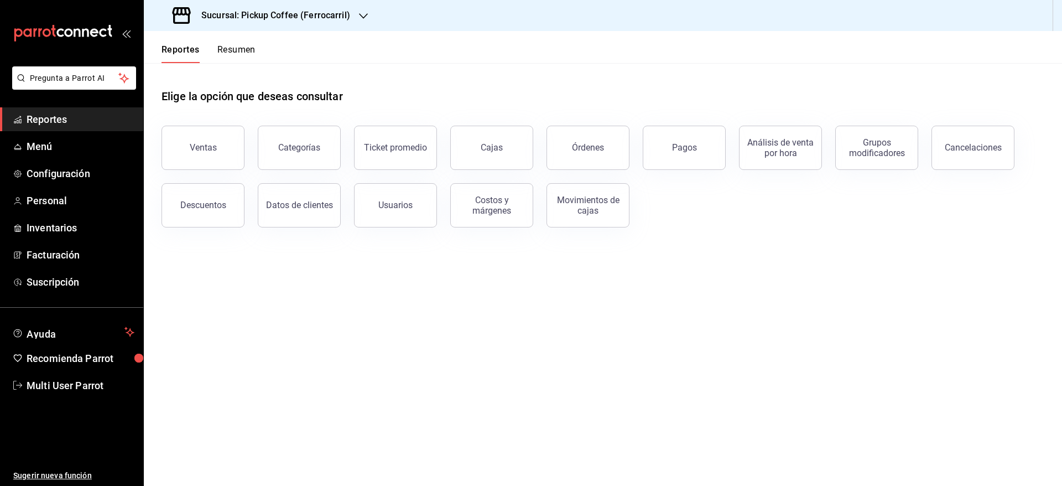
click at [241, 49] on button "Resumen" at bounding box center [236, 53] width 38 height 19
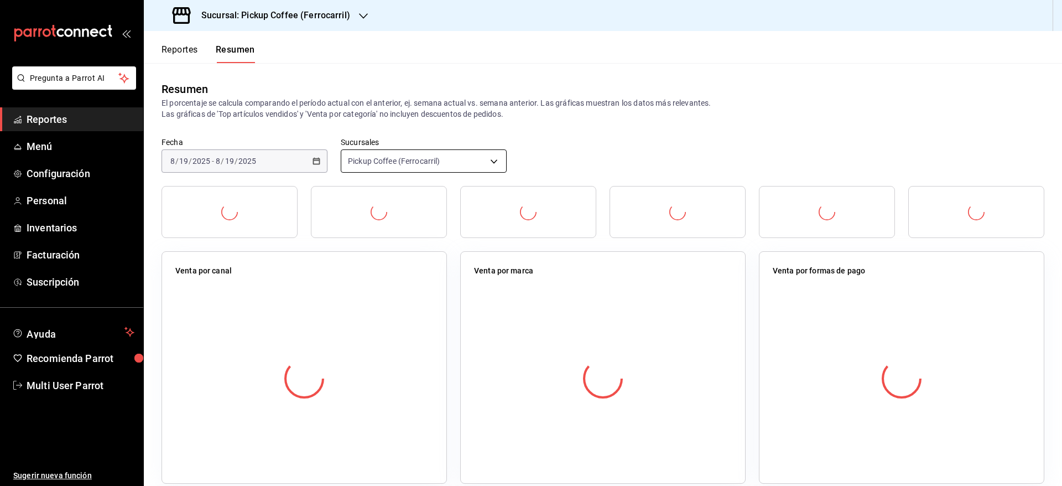
click at [421, 154] on body "Pregunta a Parrot AI Reportes Menú Configuración Personal Inventarios Facturaci…" at bounding box center [531, 243] width 1062 height 486
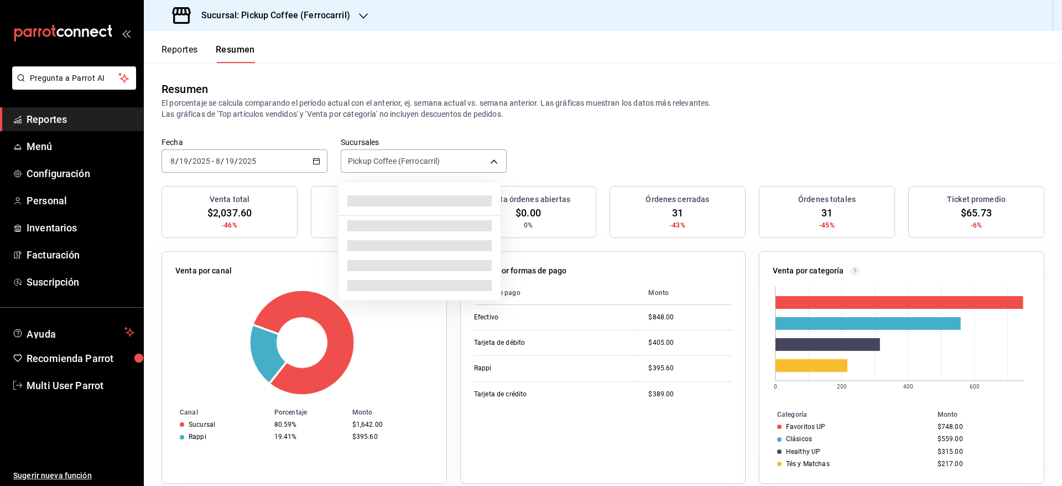
click at [451, 153] on div at bounding box center [531, 243] width 1062 height 486
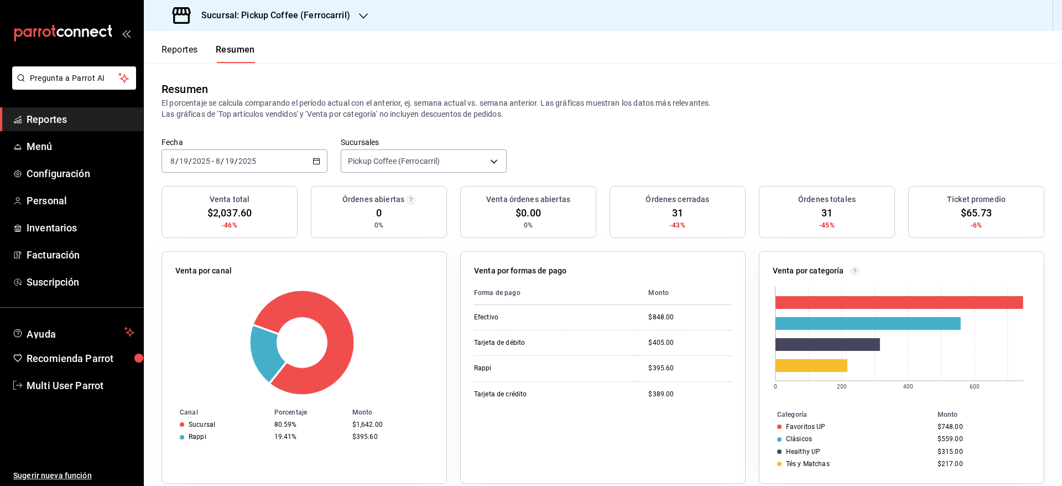
click at [451, 153] on body "Pregunta a Parrot AI Reportes Menú Configuración Personal Inventarios Facturaci…" at bounding box center [531, 243] width 1062 height 486
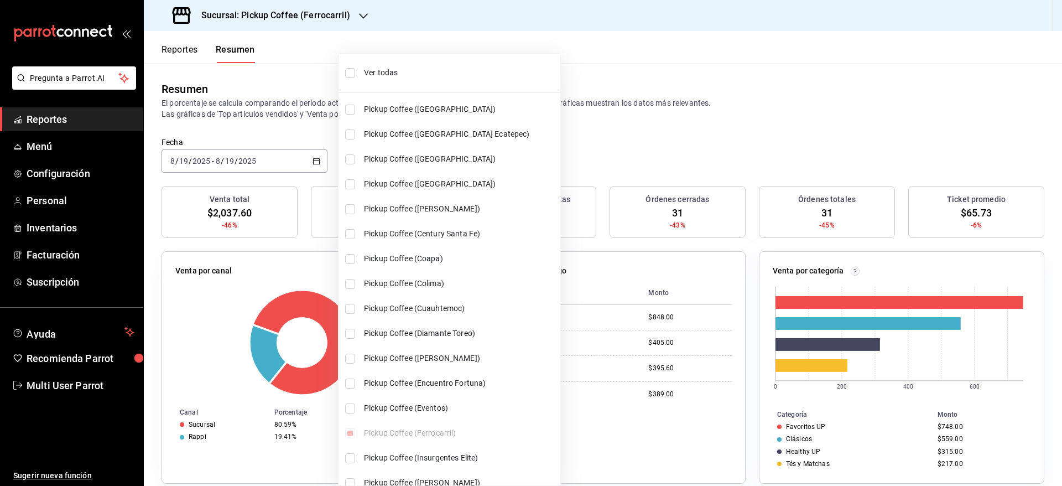
click at [351, 71] on input "checkbox" at bounding box center [350, 73] width 10 height 10
checkbox input "true"
type input "[object Object],[object Object],[object Object],[object Object],[object Object]…"
checkbox input "true"
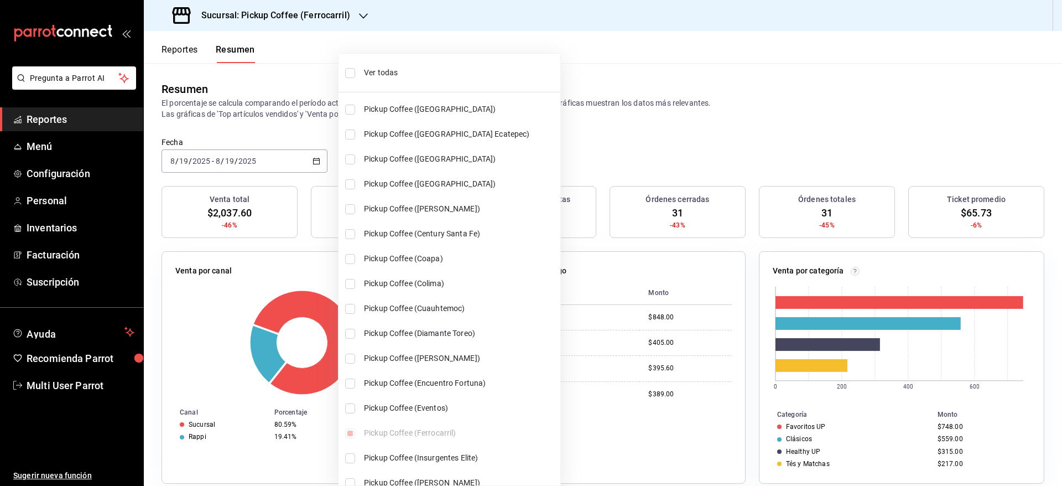
checkbox input "true"
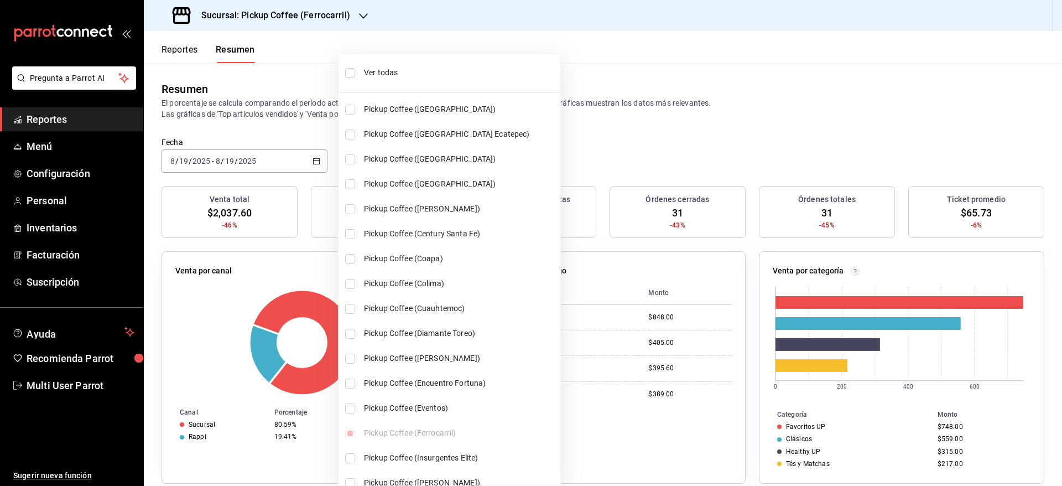
checkbox input "true"
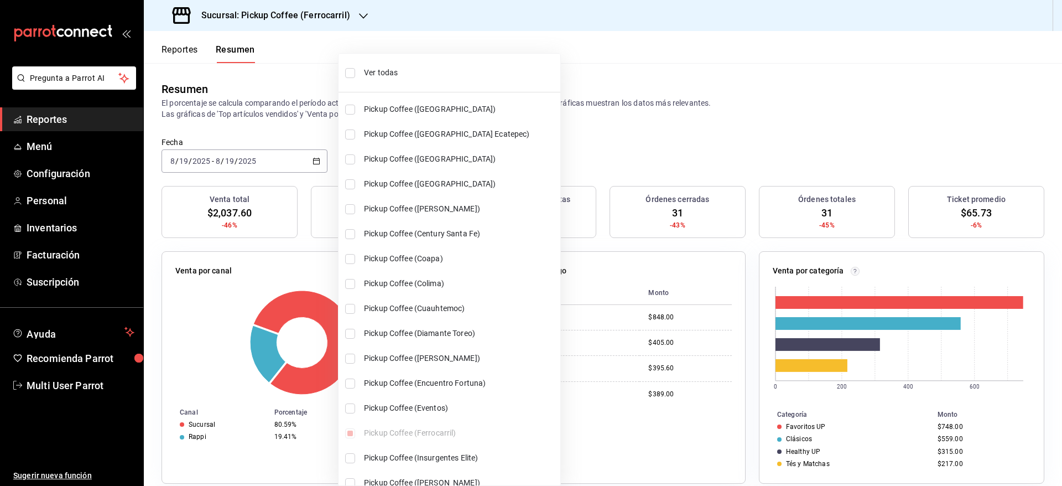
checkbox input "true"
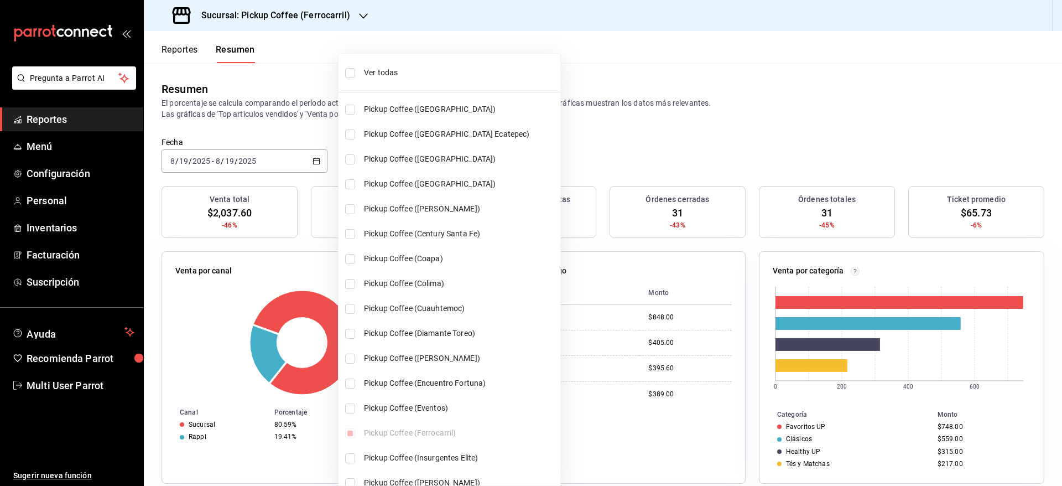
checkbox input "true"
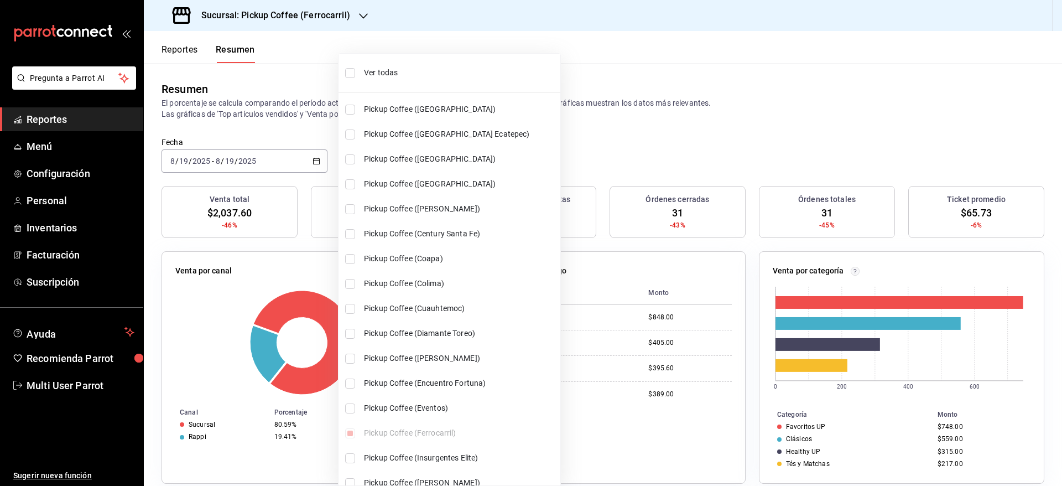
checkbox input "true"
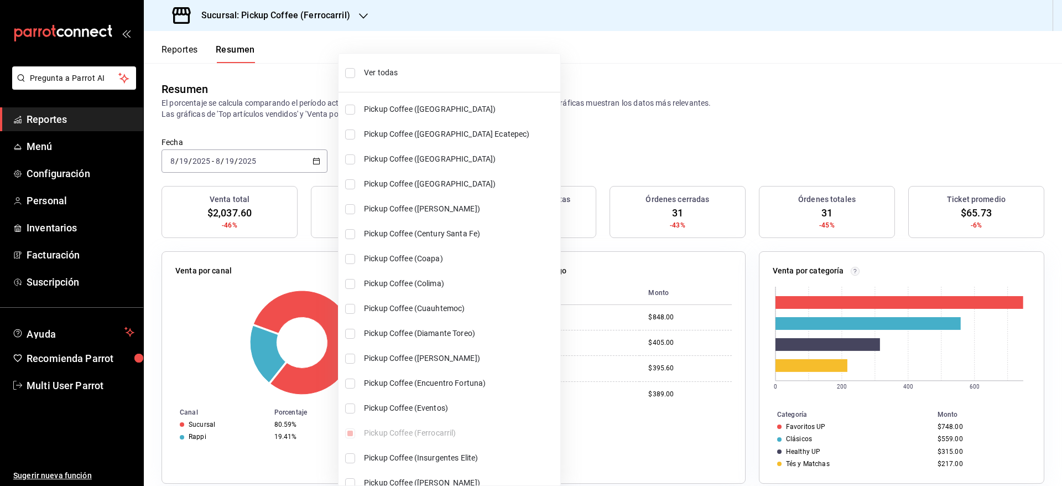
checkbox input "true"
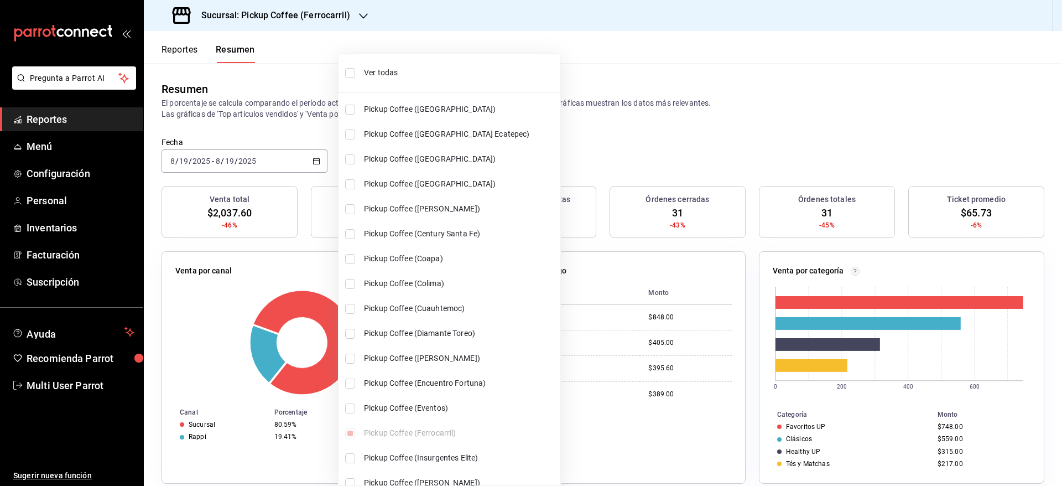
checkbox input "true"
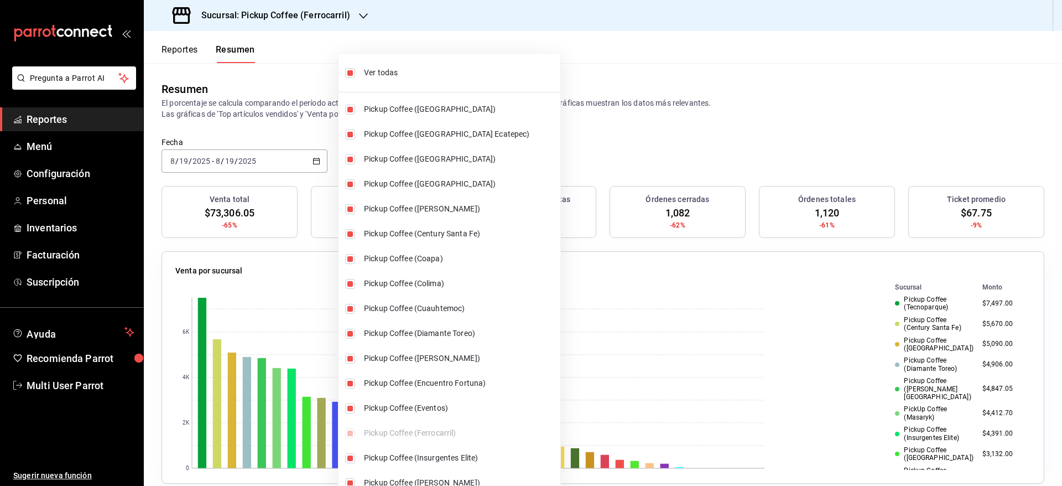
click at [744, 151] on div at bounding box center [531, 243] width 1062 height 486
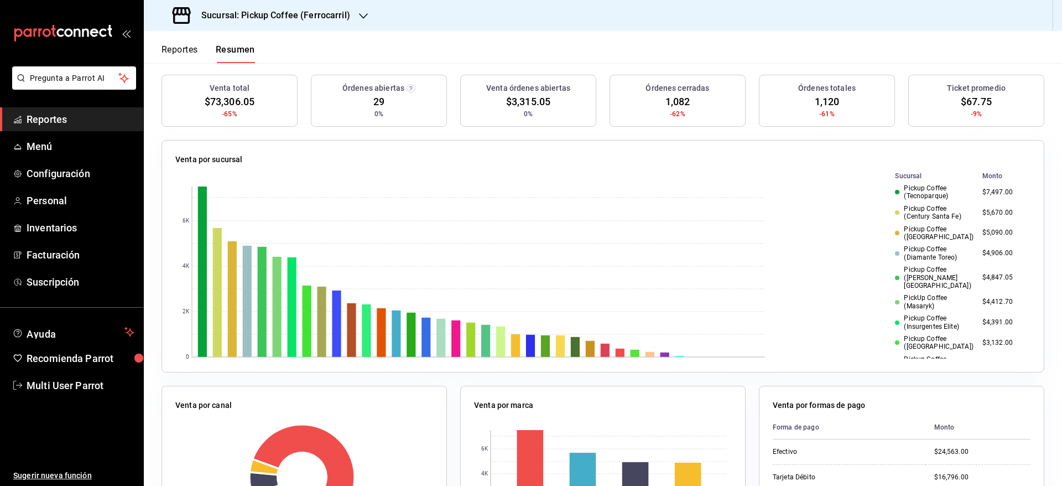
scroll to position [110, 0]
